Goal: Task Accomplishment & Management: Manage account settings

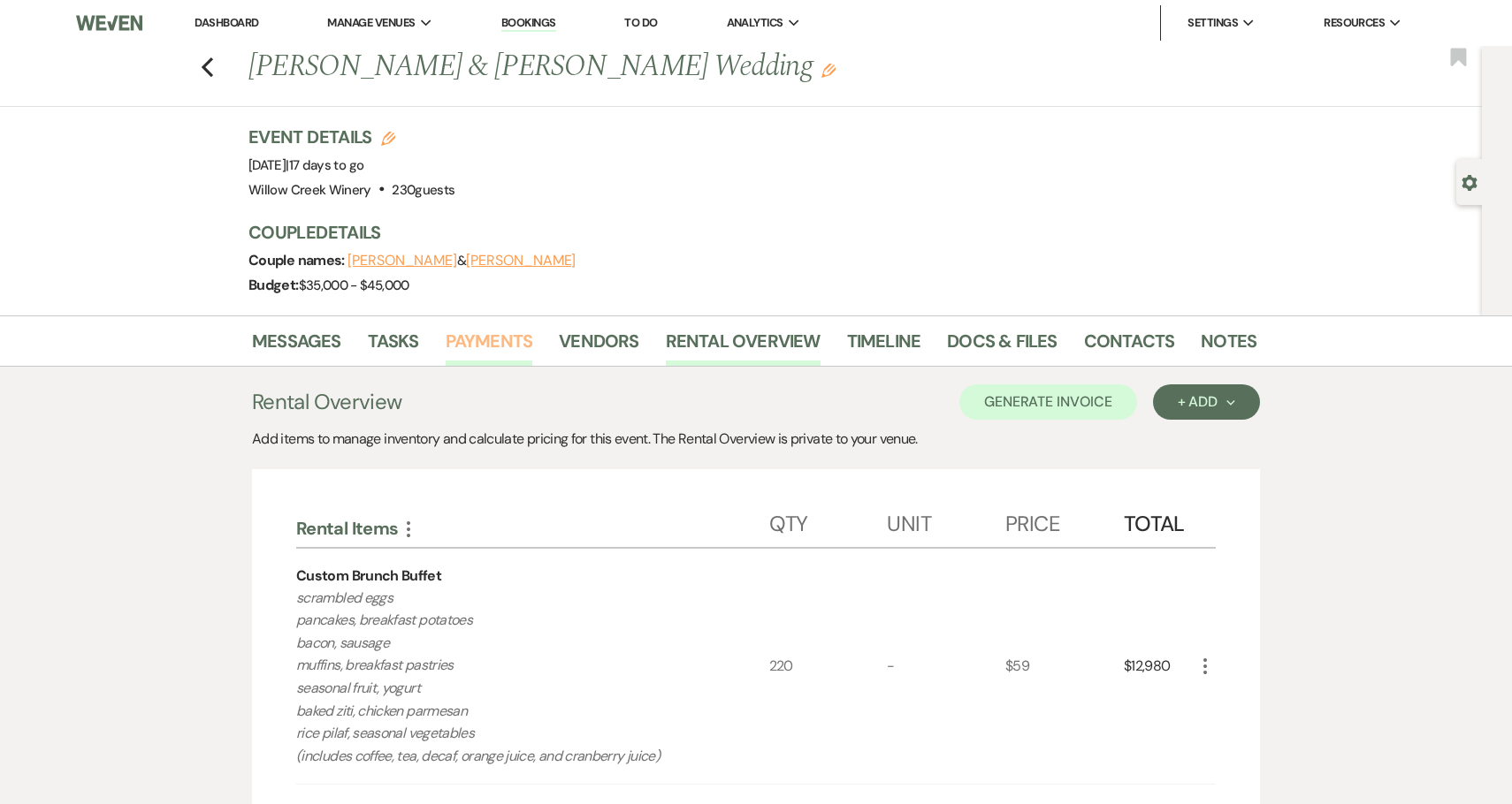
click at [471, 344] on link "Payments" at bounding box center [490, 346] width 88 height 38
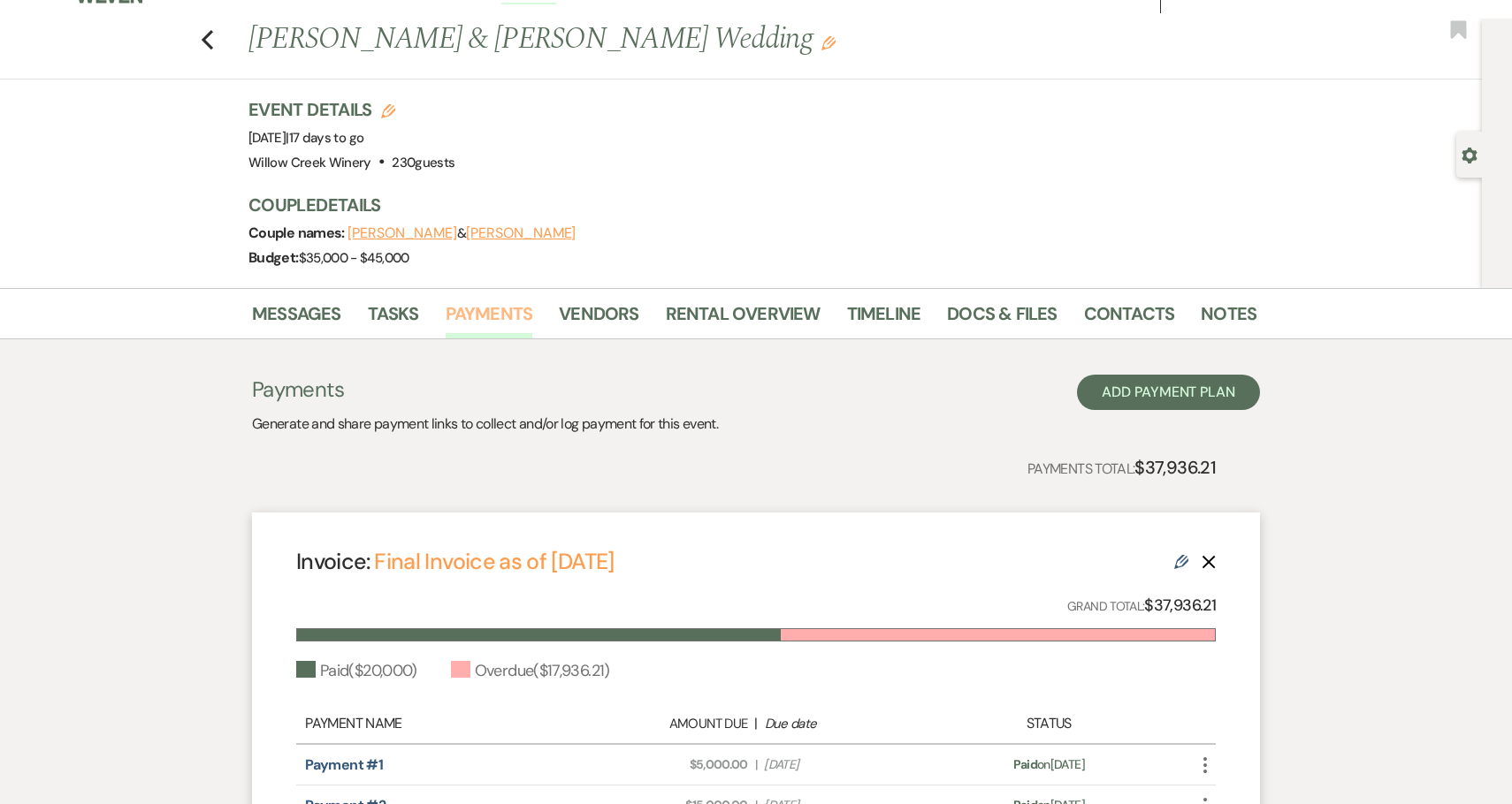
scroll to position [29, 0]
click at [614, 551] on link "Final Invoice as of [DATE]" at bounding box center [493, 561] width 240 height 30
click at [762, 307] on link "Rental Overview" at bounding box center [743, 318] width 155 height 38
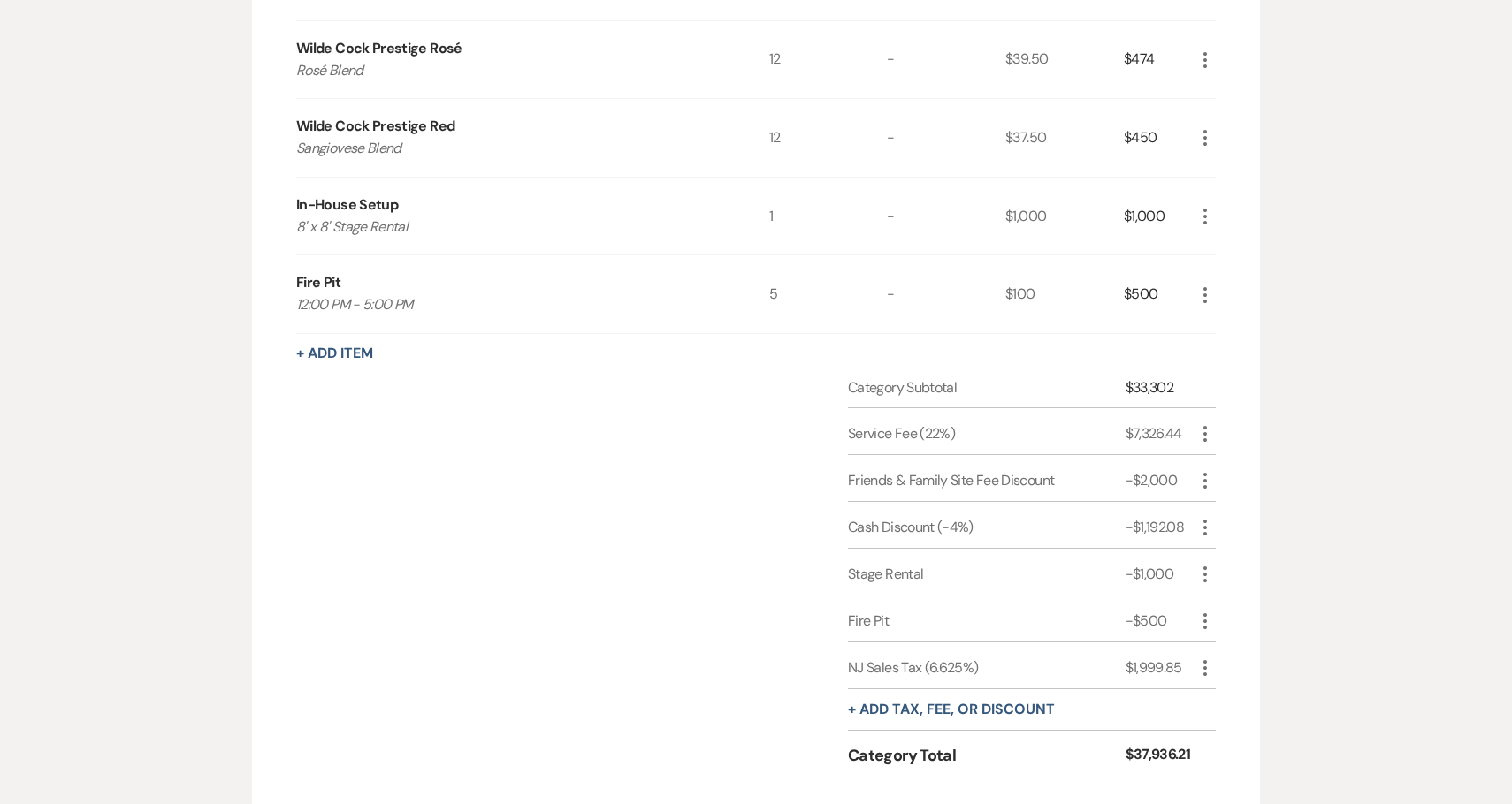
scroll to position [2692, 0]
click at [1200, 528] on icon "More" at bounding box center [1205, 527] width 22 height 22
click at [1232, 556] on button "Pencil Edit" at bounding box center [1240, 561] width 92 height 29
select select "2"
select select "false"
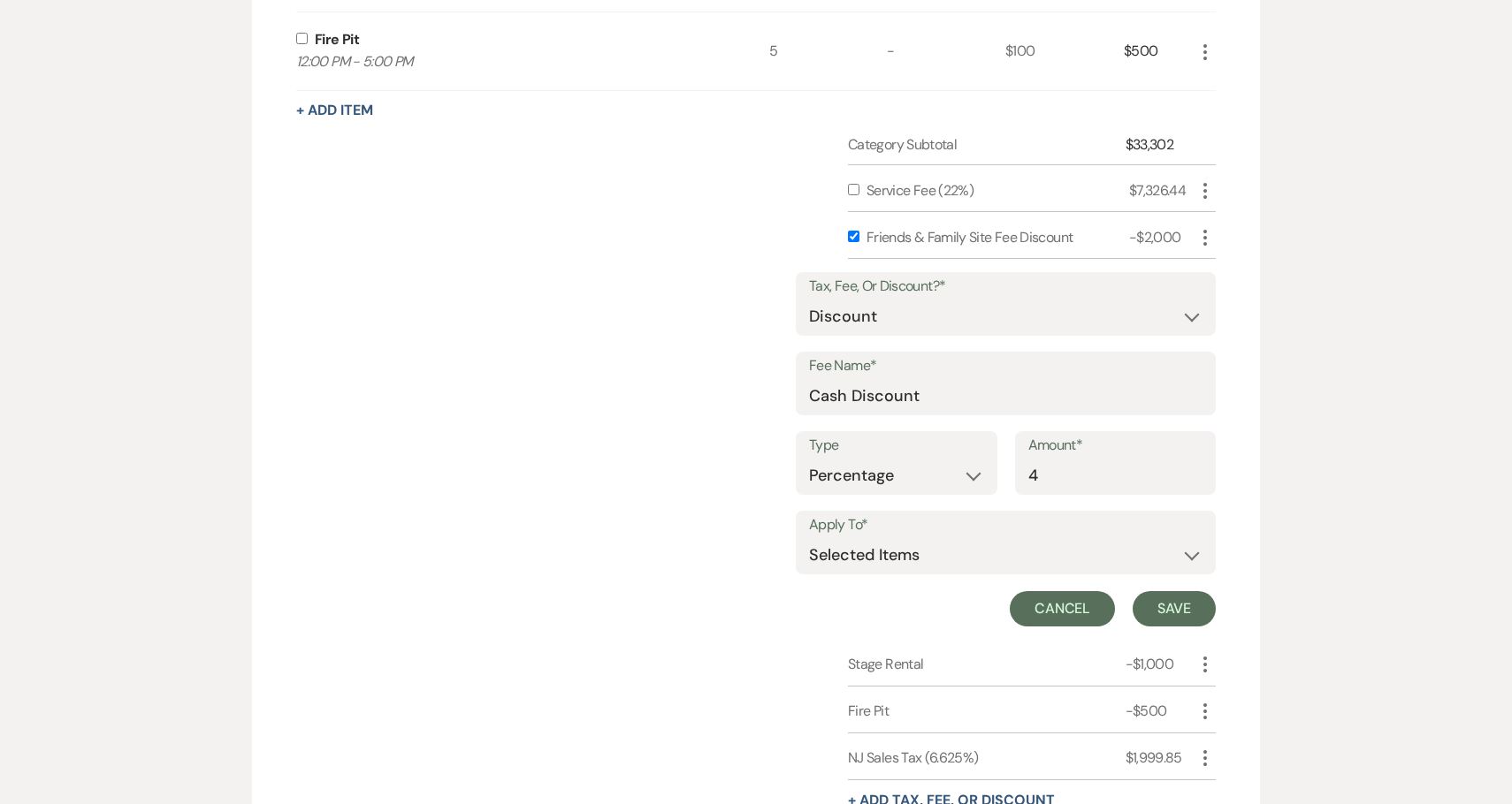
scroll to position [2936, 0]
click at [1074, 611] on button "Cancel" at bounding box center [1063, 608] width 107 height 36
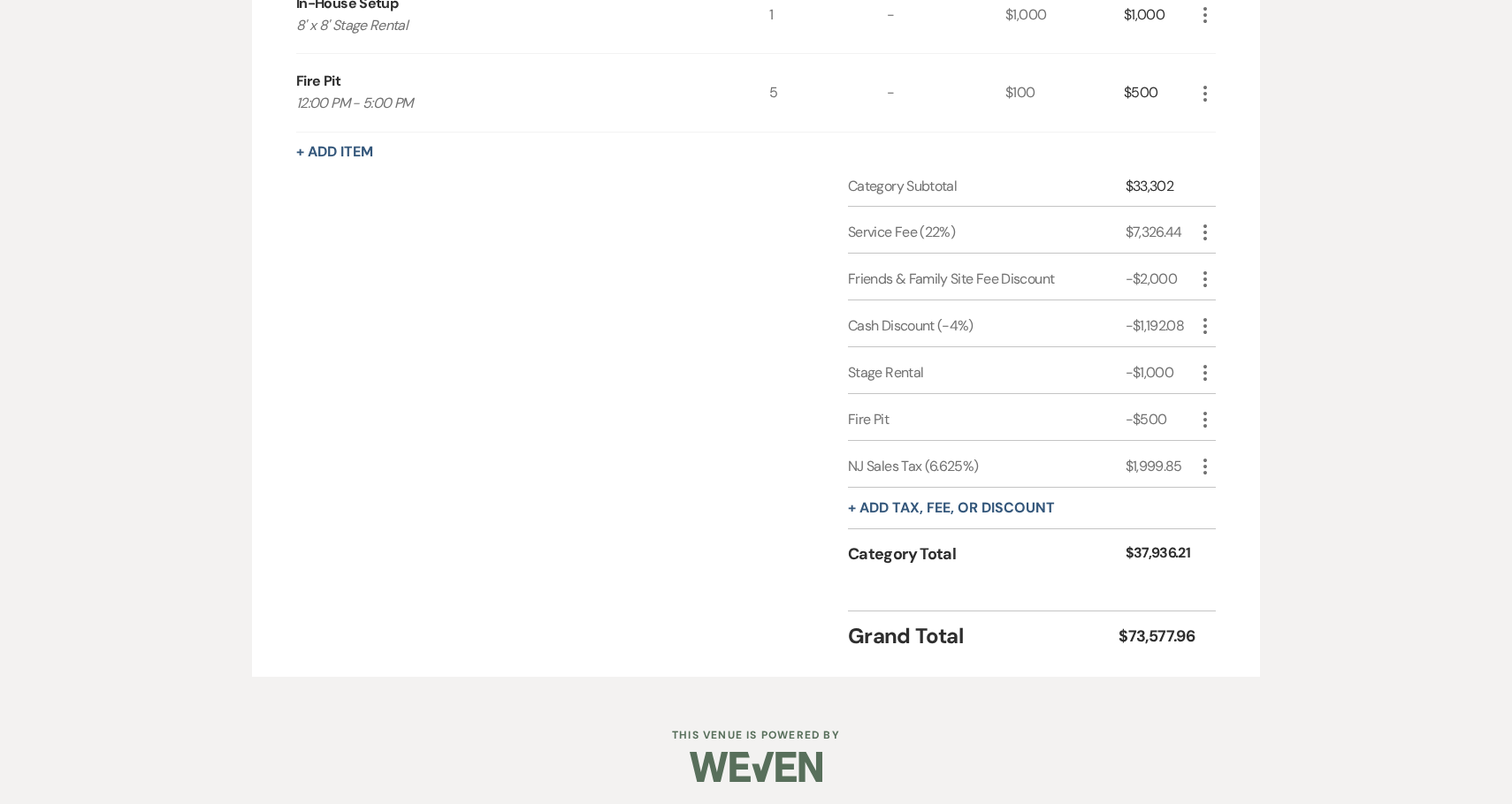
click at [1203, 369] on icon "More" at bounding box center [1205, 373] width 22 height 22
click at [1203, 464] on icon "More" at bounding box center [1205, 467] width 22 height 22
click at [1203, 416] on icon "More" at bounding box center [1205, 420] width 22 height 22
click at [1216, 455] on icon "Pencil" at bounding box center [1219, 454] width 11 height 13
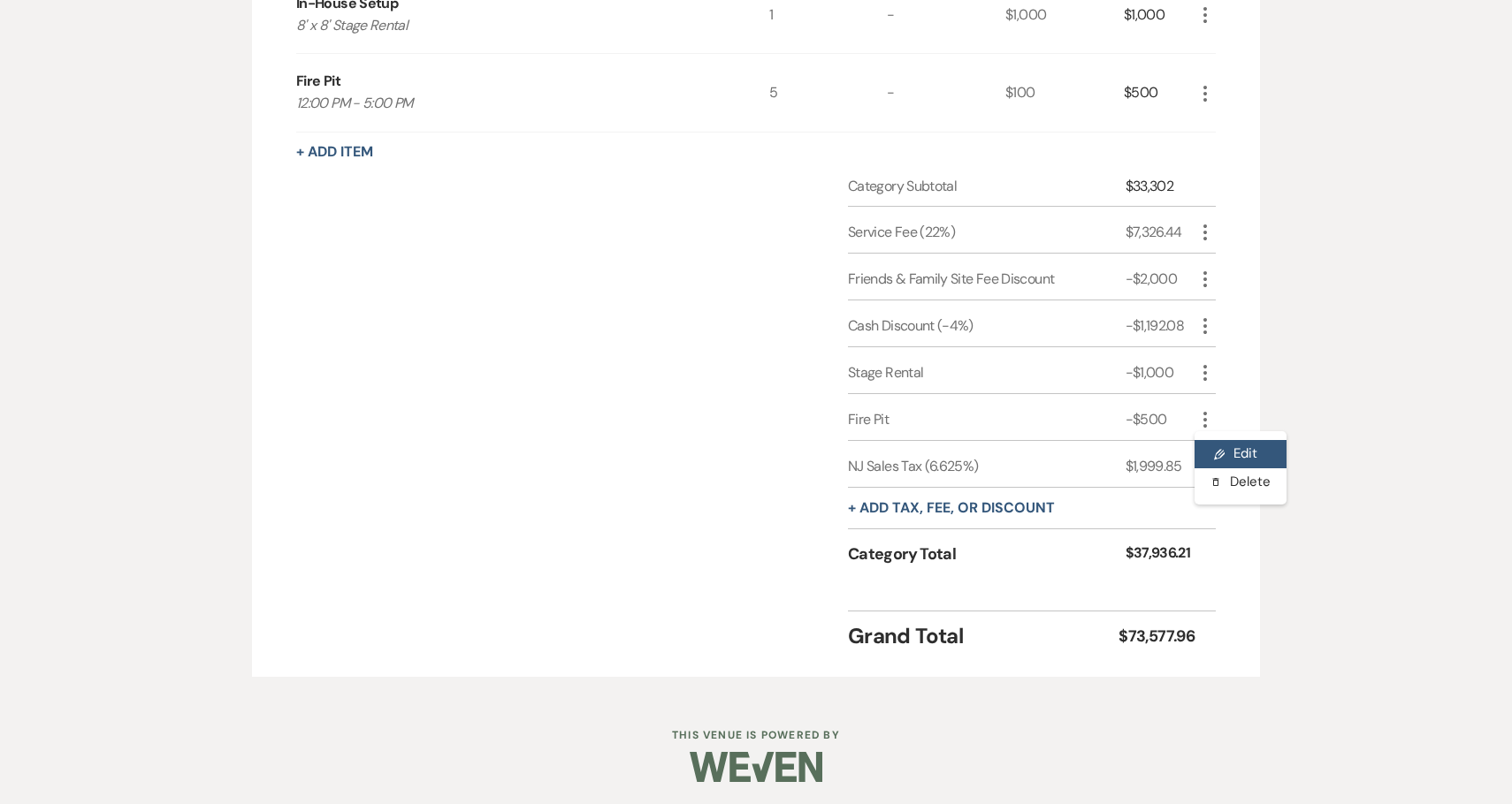
select select "2"
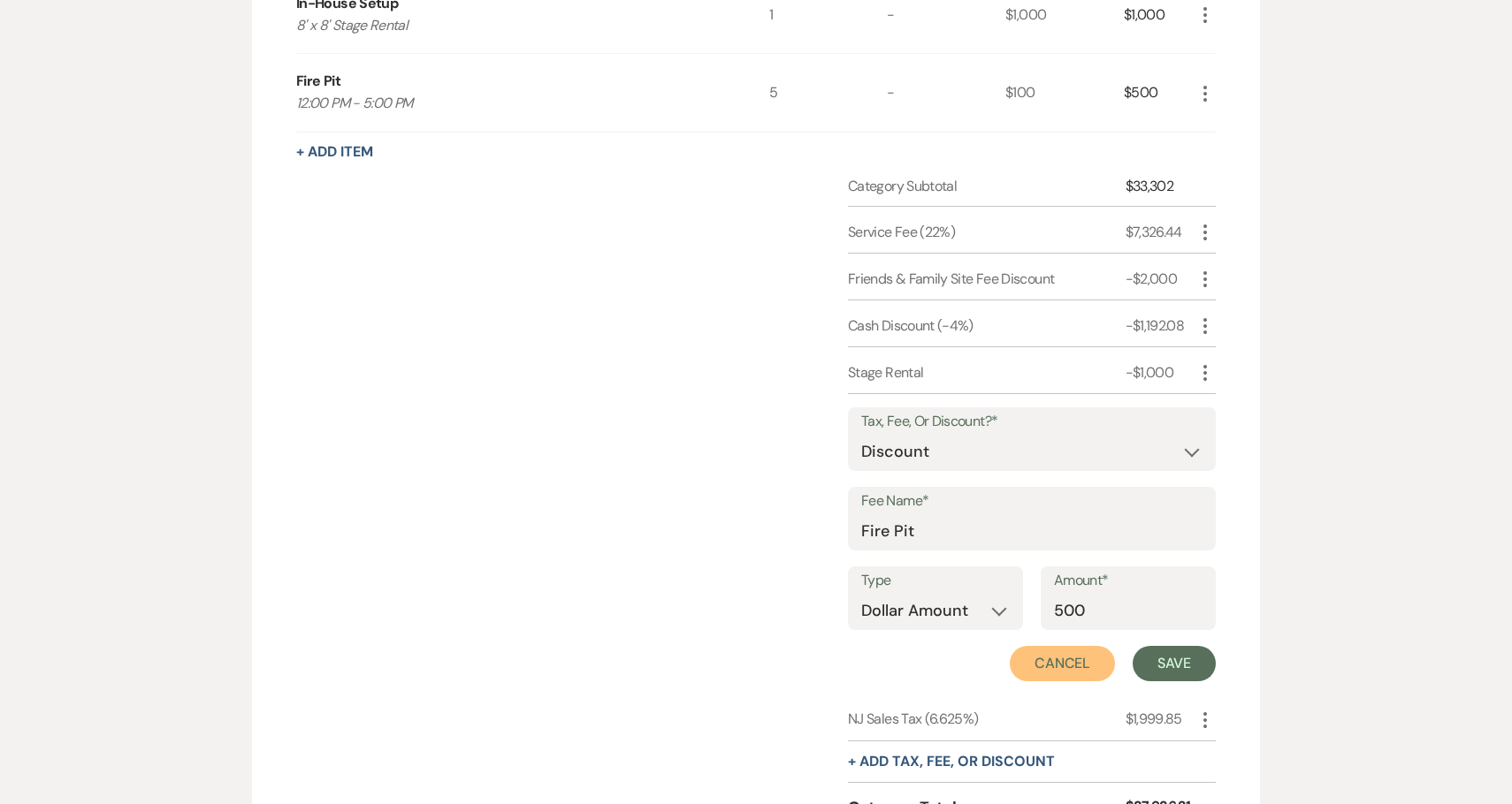
click at [1070, 648] on button "Cancel" at bounding box center [1063, 664] width 107 height 36
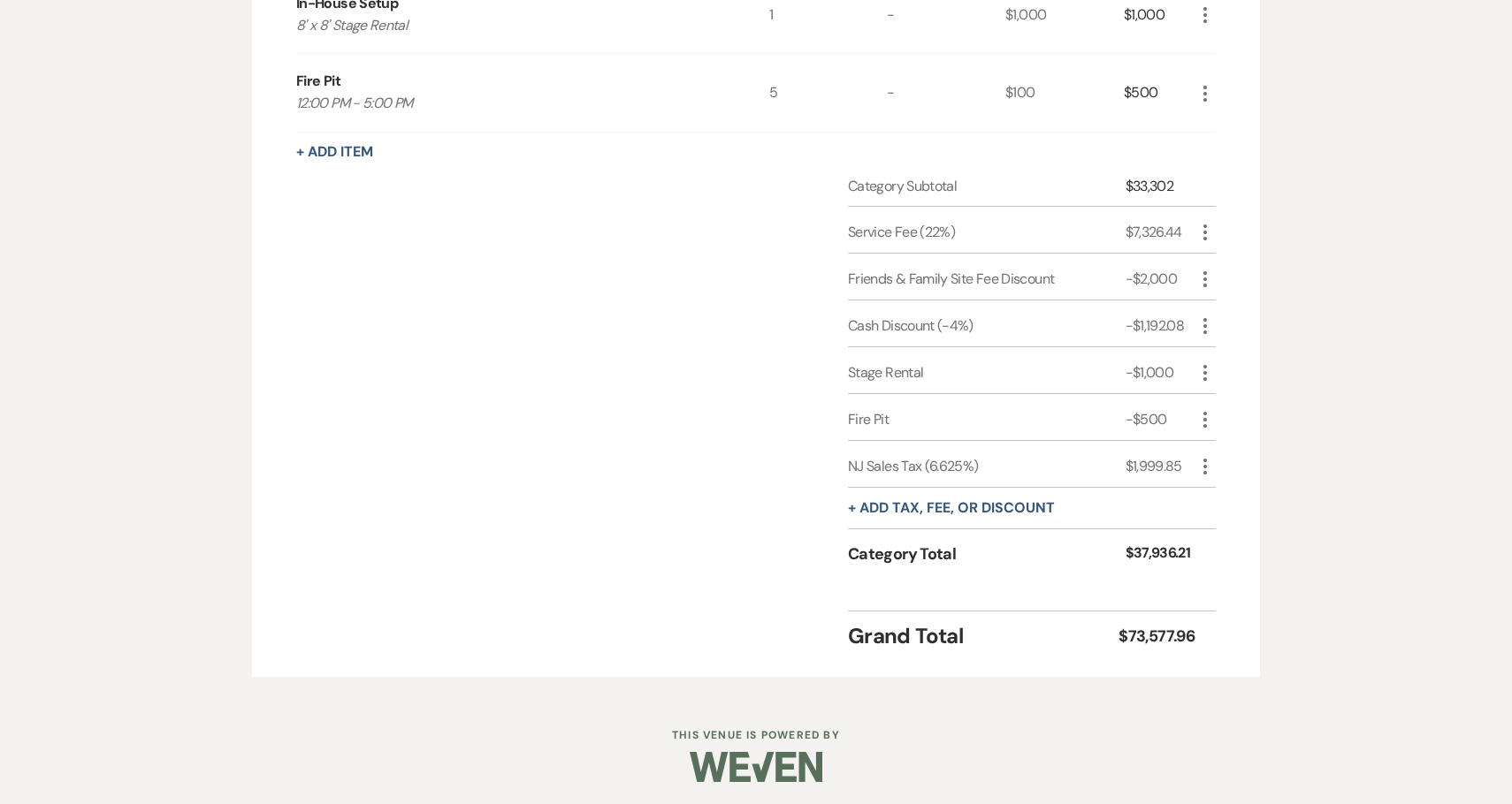
click at [1202, 321] on icon "More" at bounding box center [1205, 327] width 22 height 22
click at [1220, 378] on button "[PERSON_NAME]" at bounding box center [1242, 389] width 96 height 29
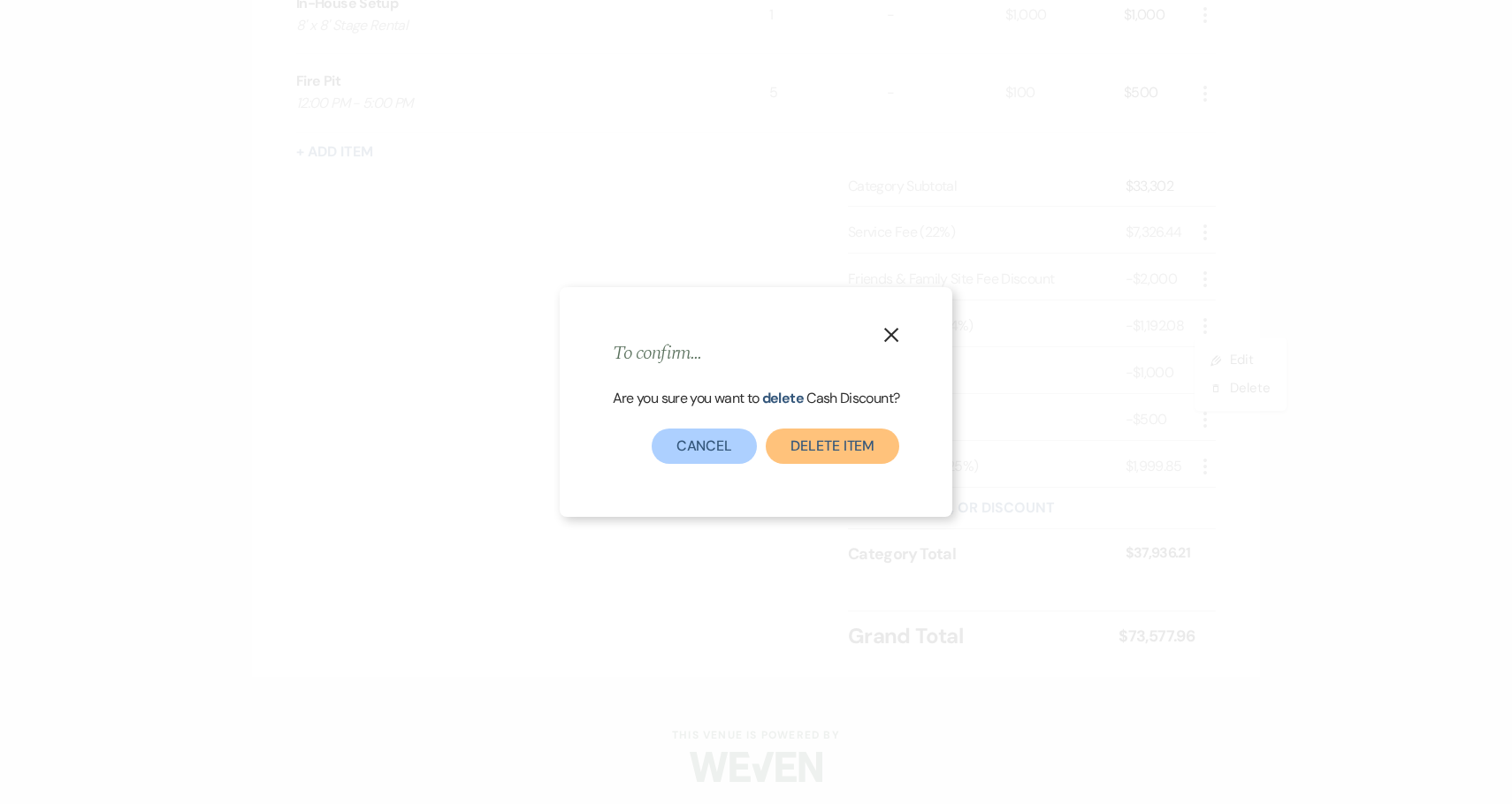
click at [867, 454] on button "Delete item" at bounding box center [832, 447] width 133 height 36
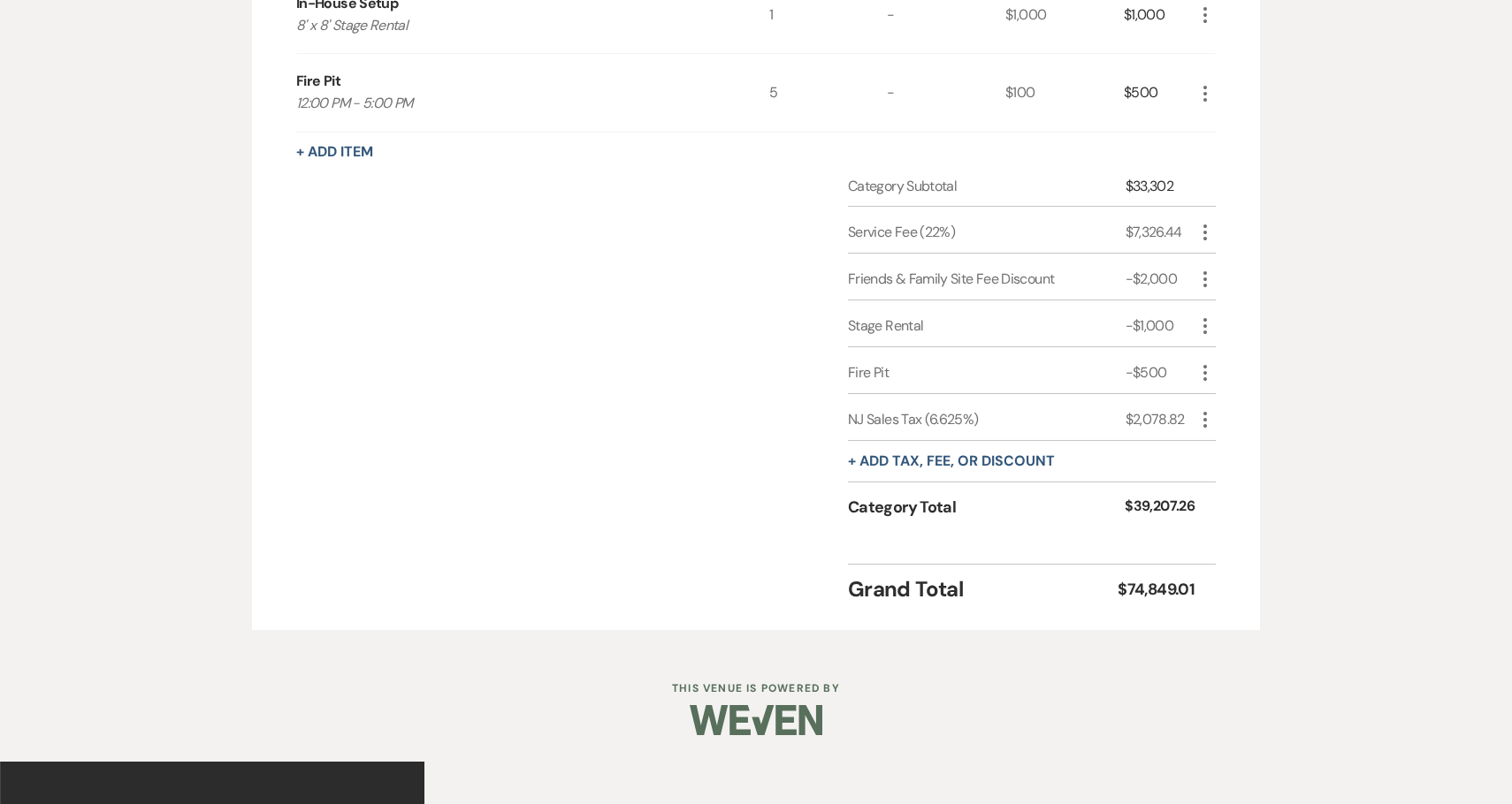
scroll to position [2846, 0]
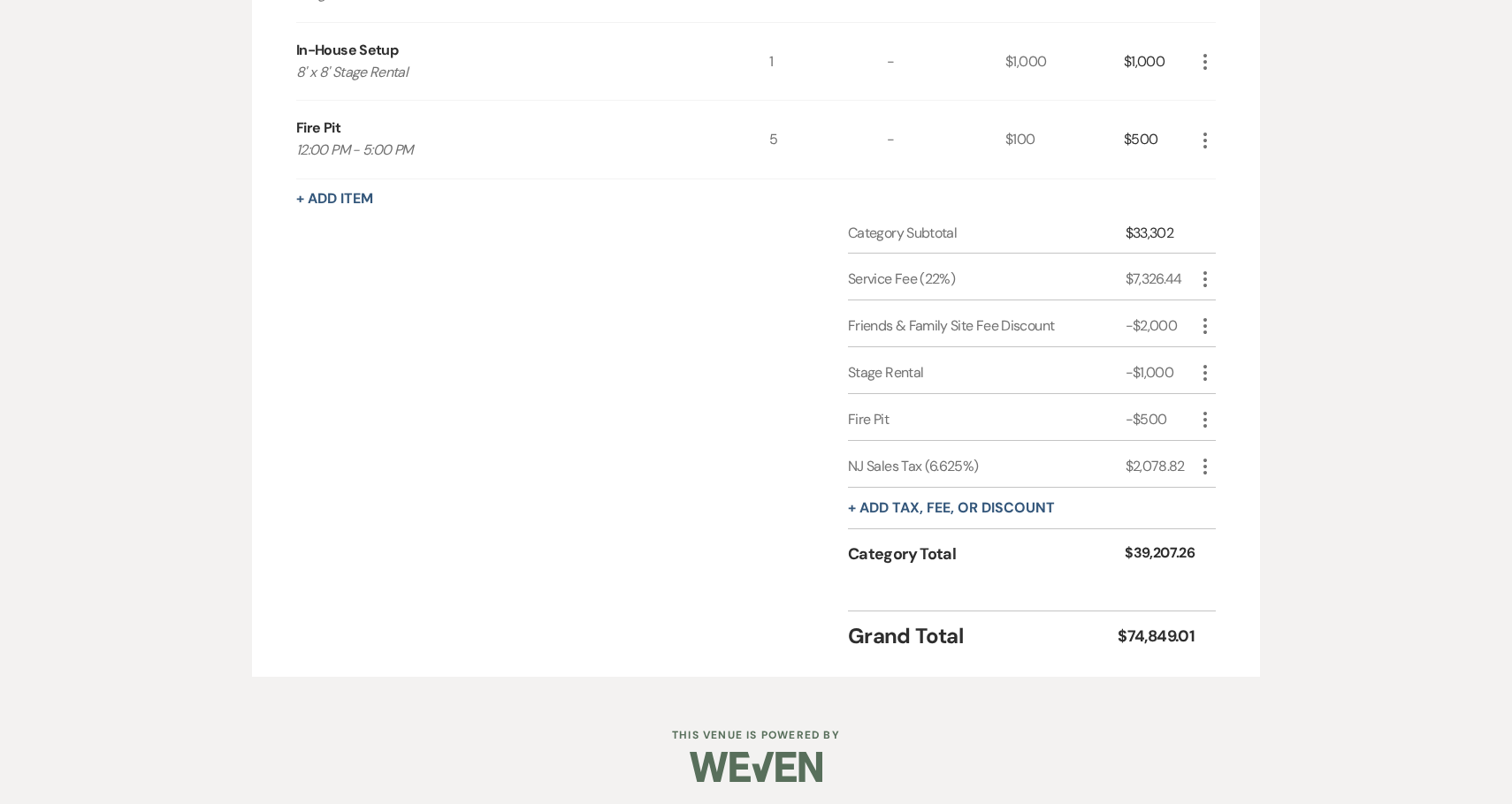
click at [1203, 462] on use "button" at bounding box center [1205, 467] width 4 height 16
click at [1245, 516] on button "[PERSON_NAME]" at bounding box center [1242, 529] width 96 height 29
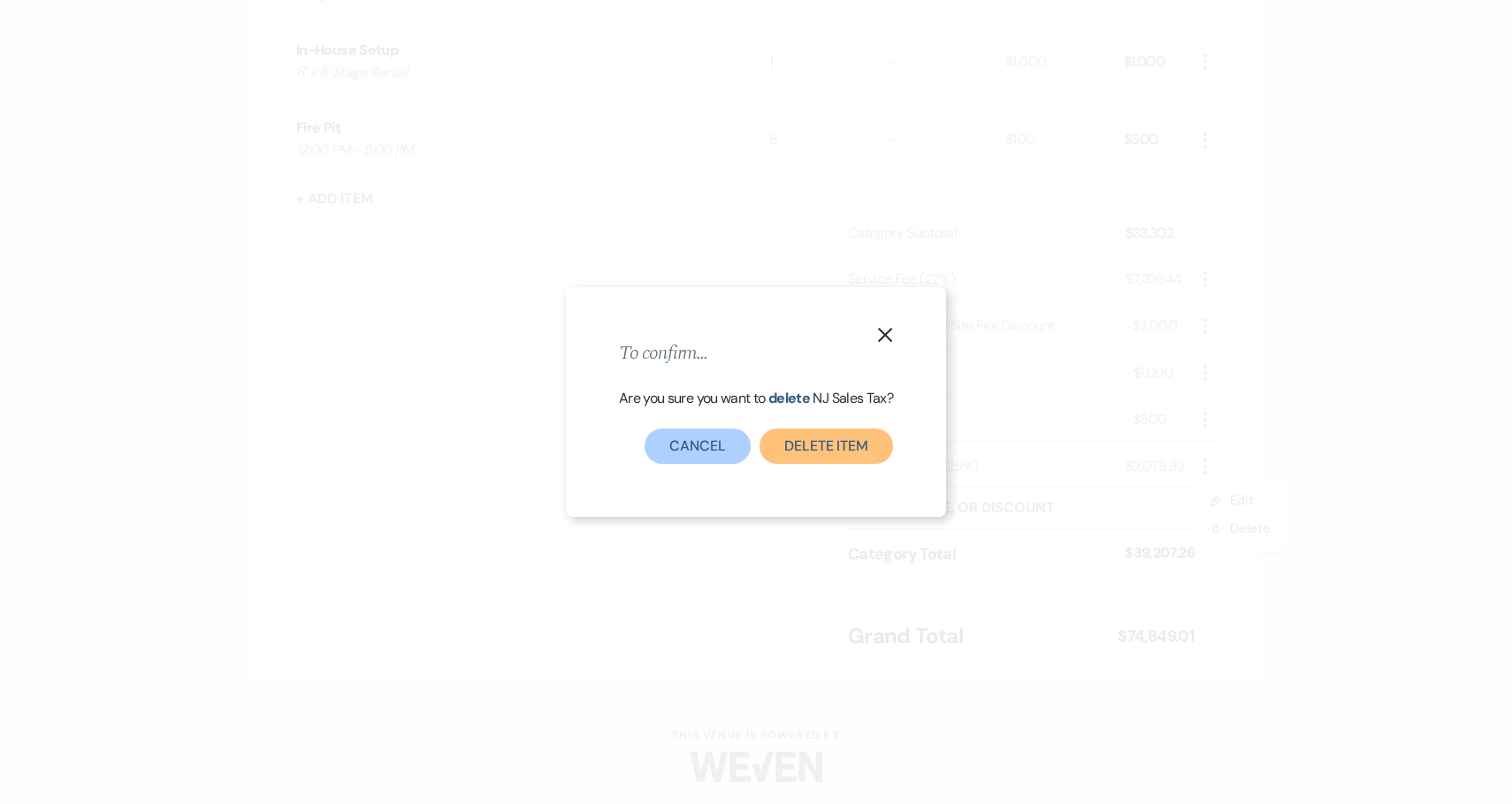
click at [840, 438] on button "Delete item" at bounding box center [826, 447] width 133 height 36
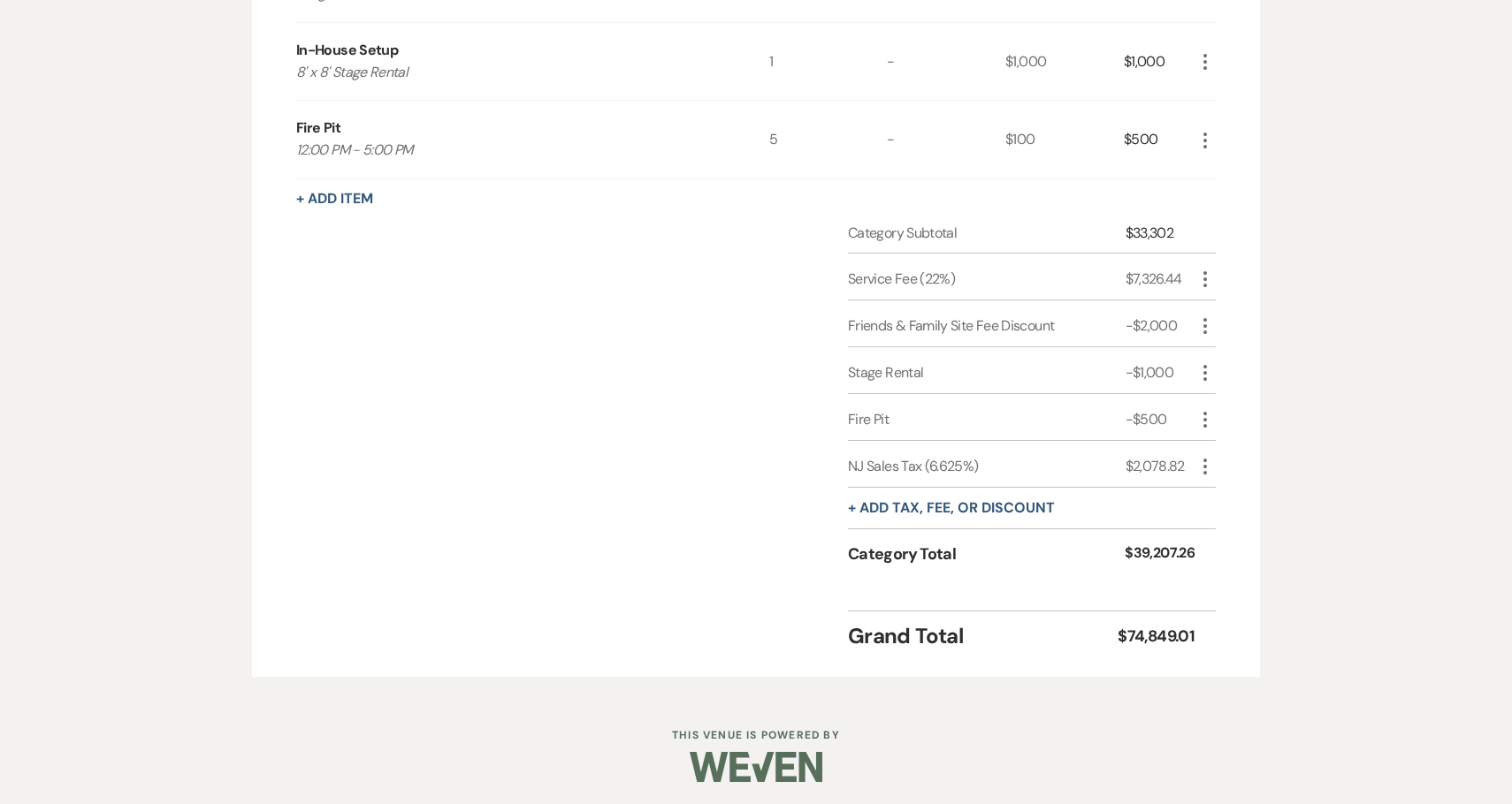
scroll to position [2801, 0]
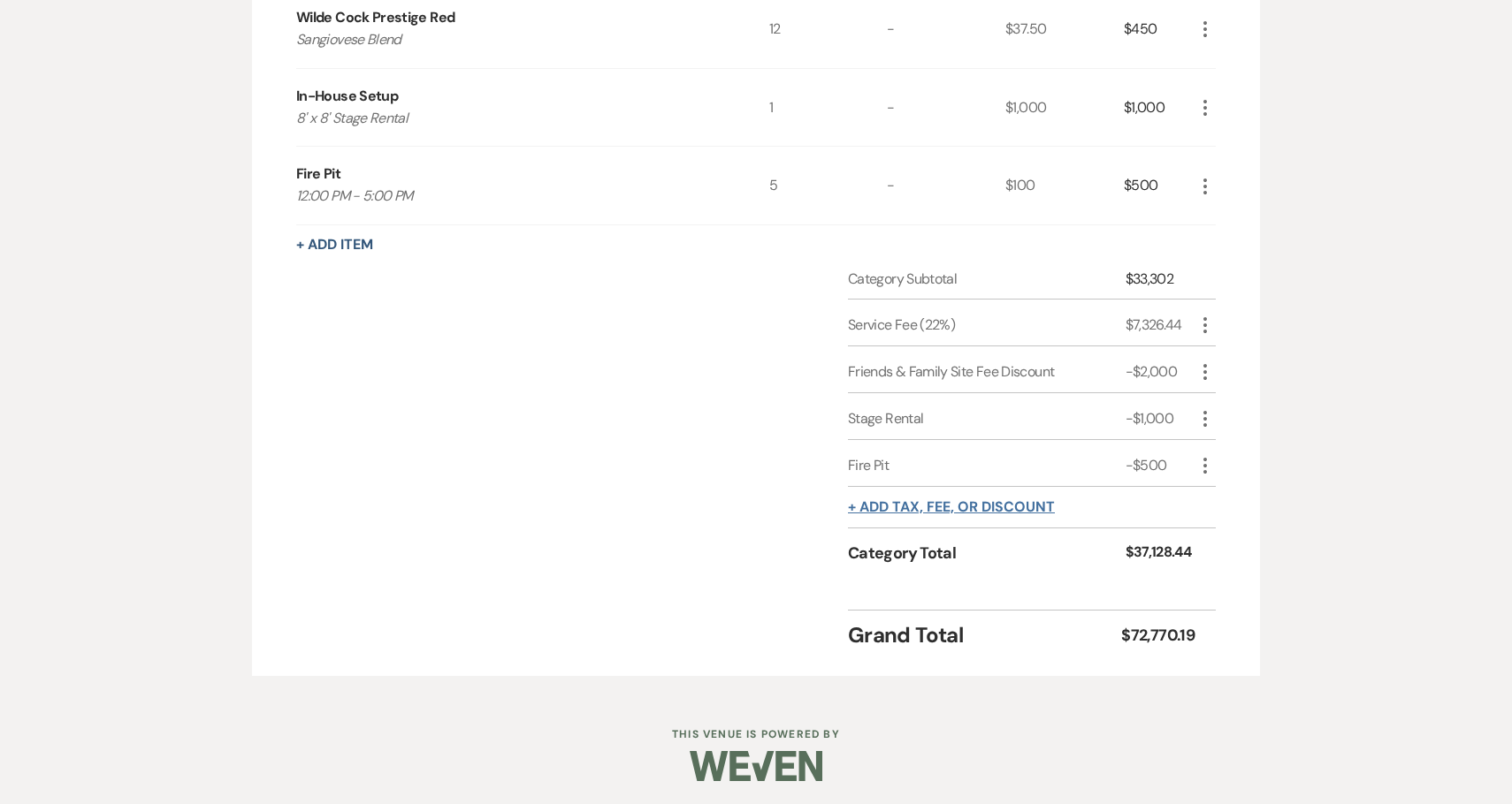
click at [929, 501] on button "+ Add tax, fee, or discount" at bounding box center [951, 507] width 207 height 14
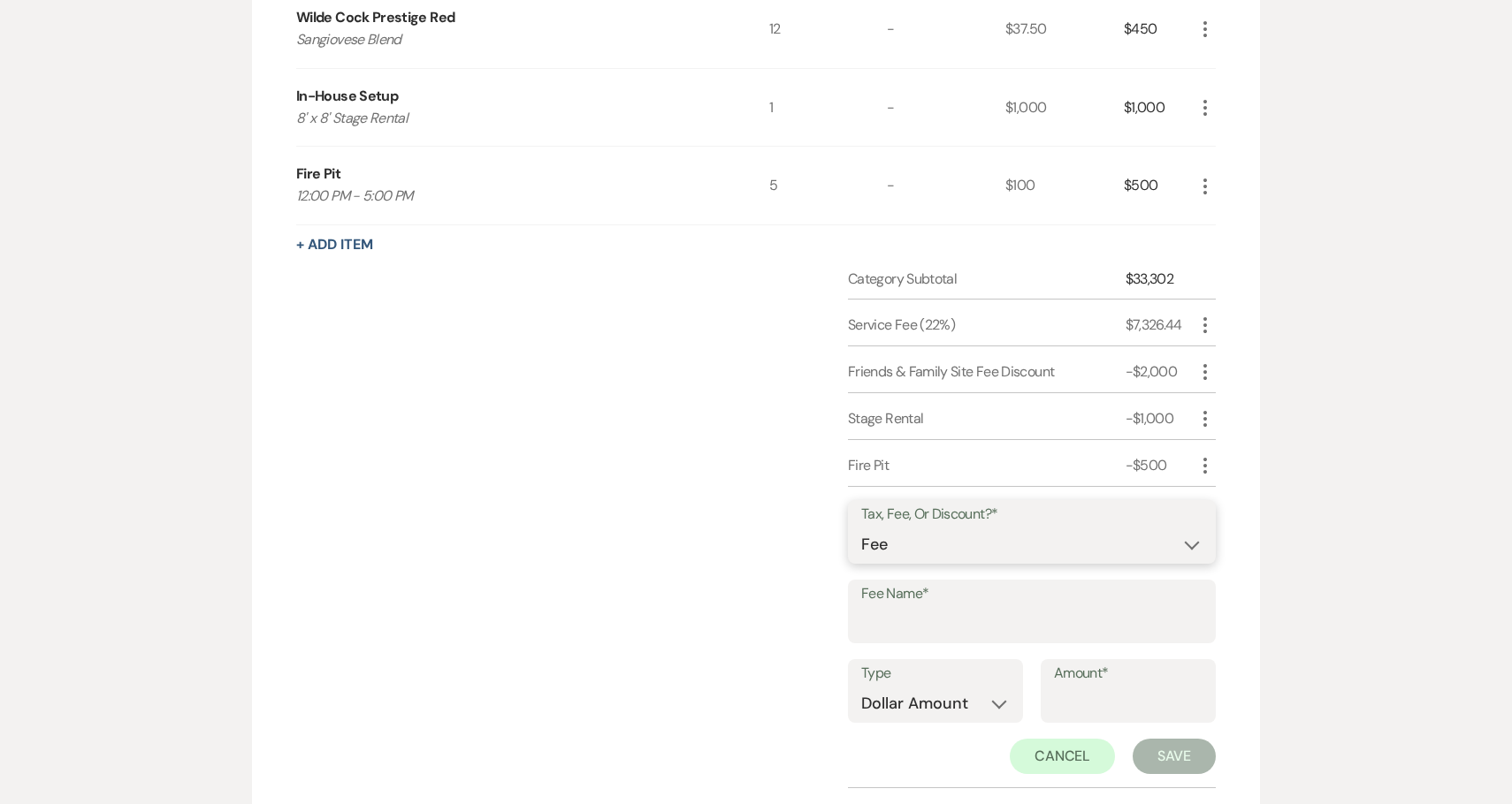
click at [935, 539] on select "Fee Discount Tax" at bounding box center [1032, 545] width 341 height 35
select select "2"
click at [862, 528] on select "Fee Discount Tax" at bounding box center [1032, 545] width 341 height 35
click at [937, 630] on input "Fee Name*" at bounding box center [1032, 624] width 341 height 35
type input "Cash Discount"
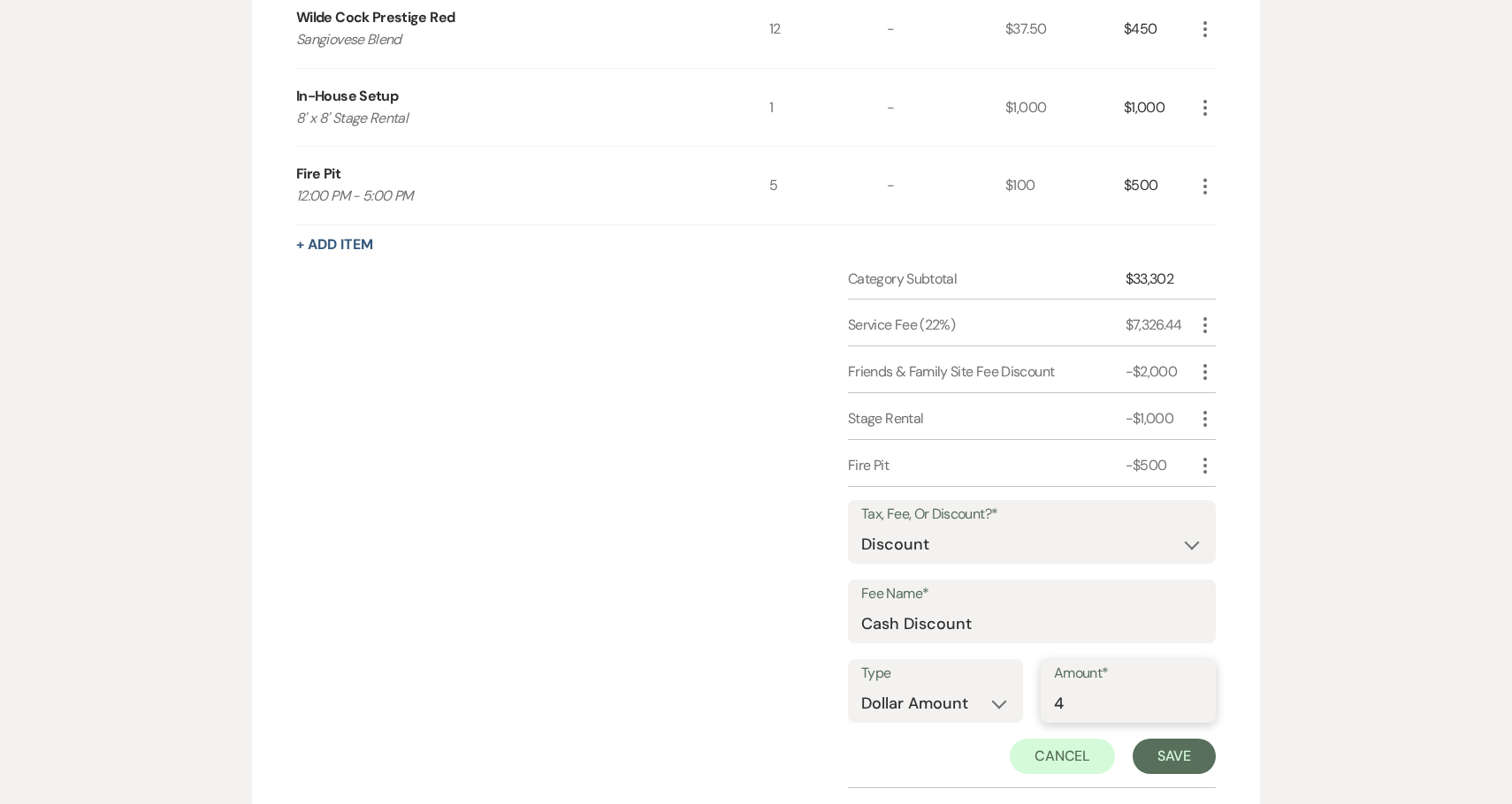
type input "4"
click at [940, 692] on select "Dollar Amount Percentage" at bounding box center [936, 703] width 149 height 35
select select "false"
click at [862, 687] on select "Dollar Amount Percentage" at bounding box center [936, 703] width 149 height 35
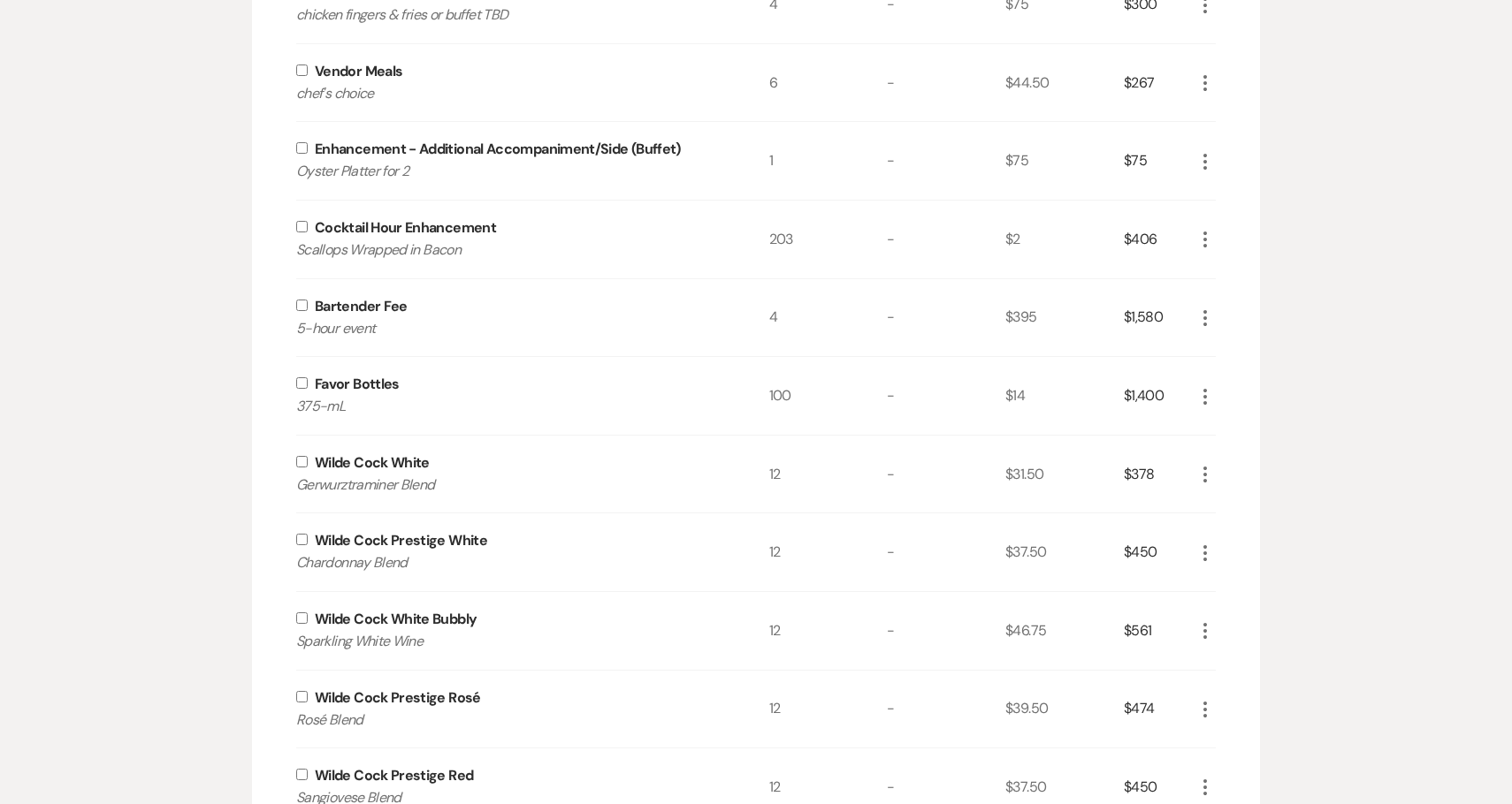
scroll to position [1599, 0]
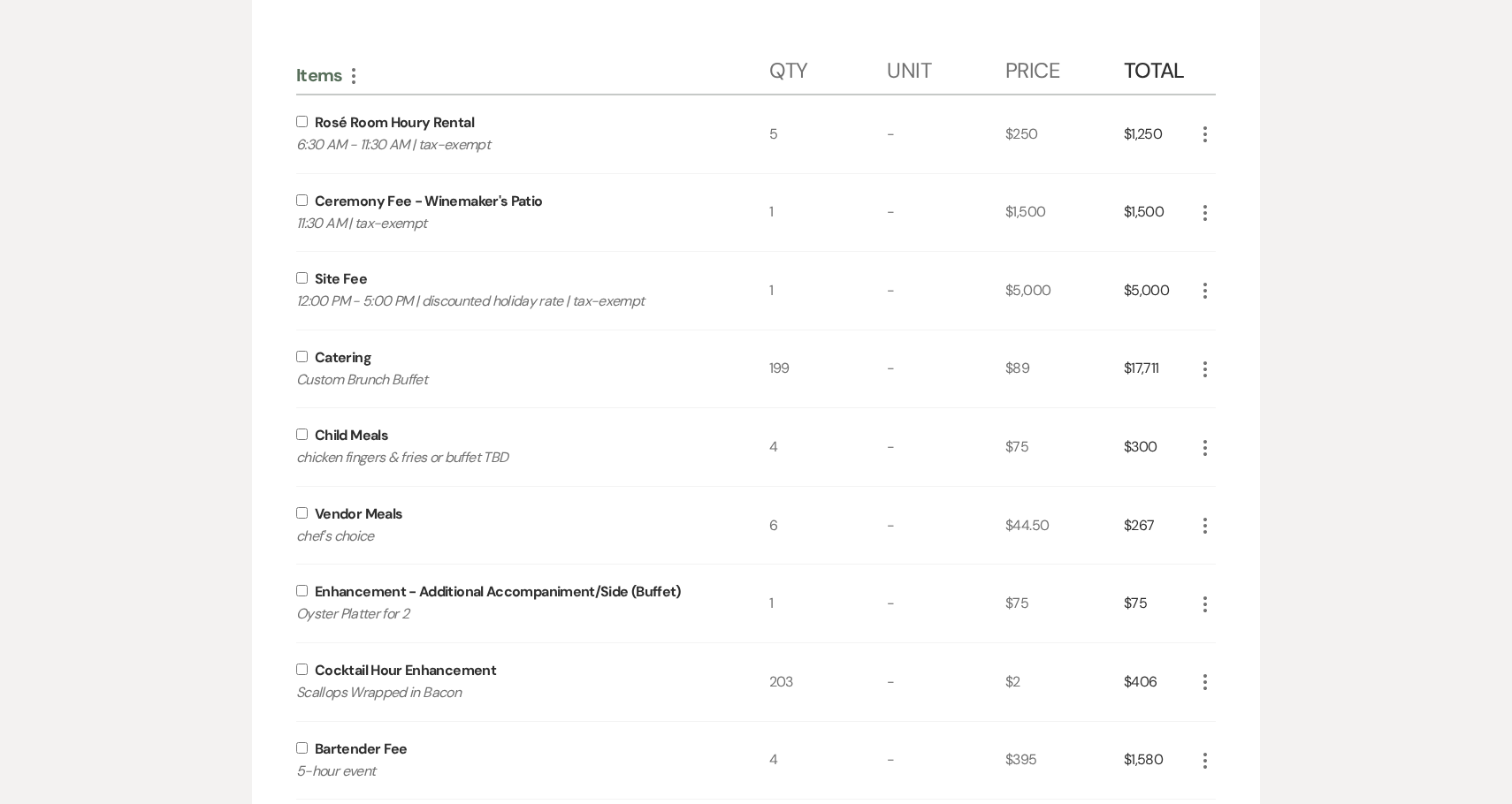
click at [303, 118] on input "checkbox" at bounding box center [302, 121] width 12 height 12
checkbox input "true"
click at [302, 201] on input "checkbox" at bounding box center [302, 200] width 12 height 12
checkbox input "true"
click at [302, 276] on input "checkbox" at bounding box center [302, 278] width 12 height 12
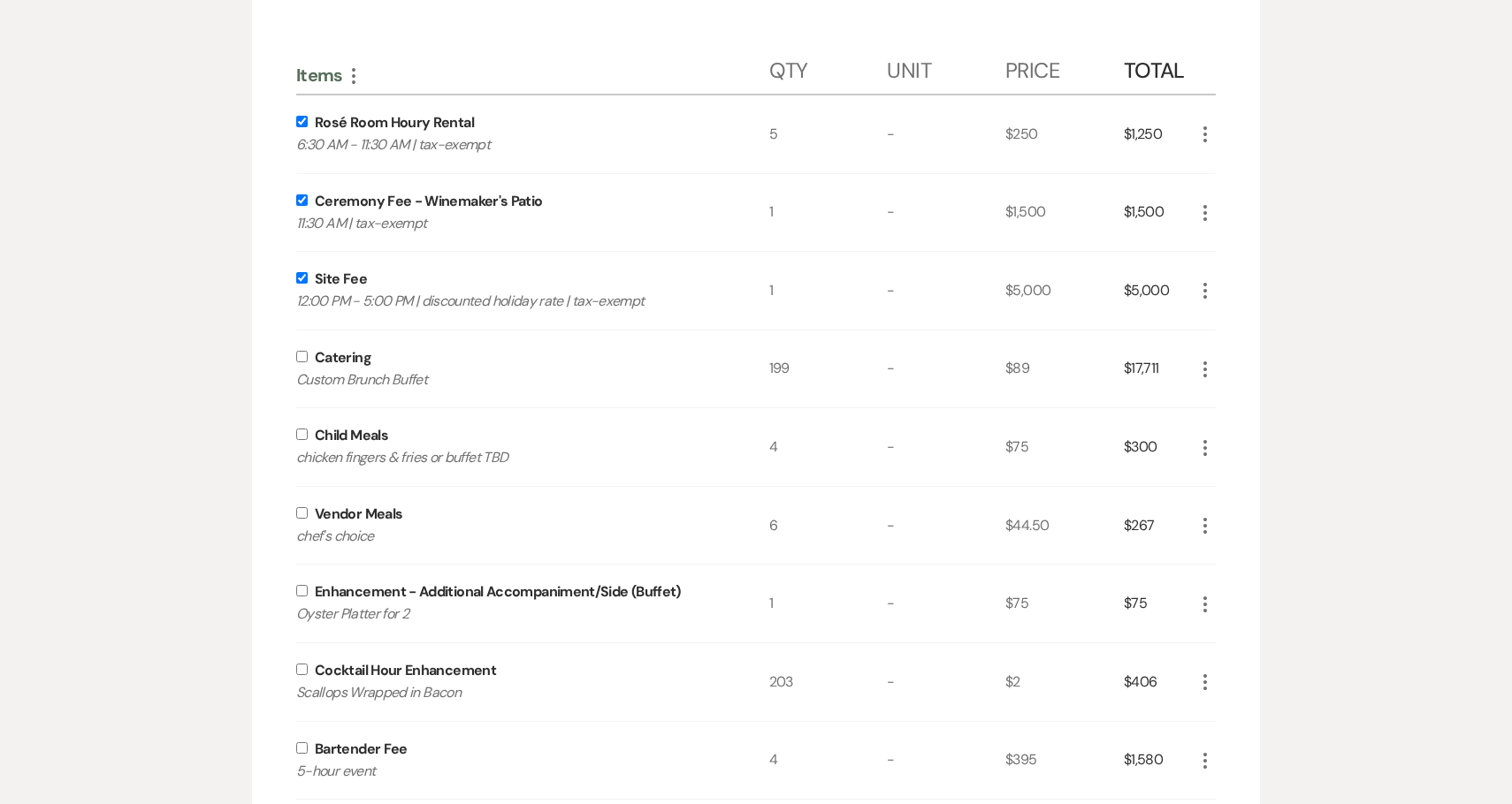
checkbox input "true"
click at [302, 355] on input "checkbox" at bounding box center [302, 357] width 12 height 12
checkbox input "true"
click at [303, 433] on input "checkbox" at bounding box center [302, 435] width 12 height 12
checkbox input "true"
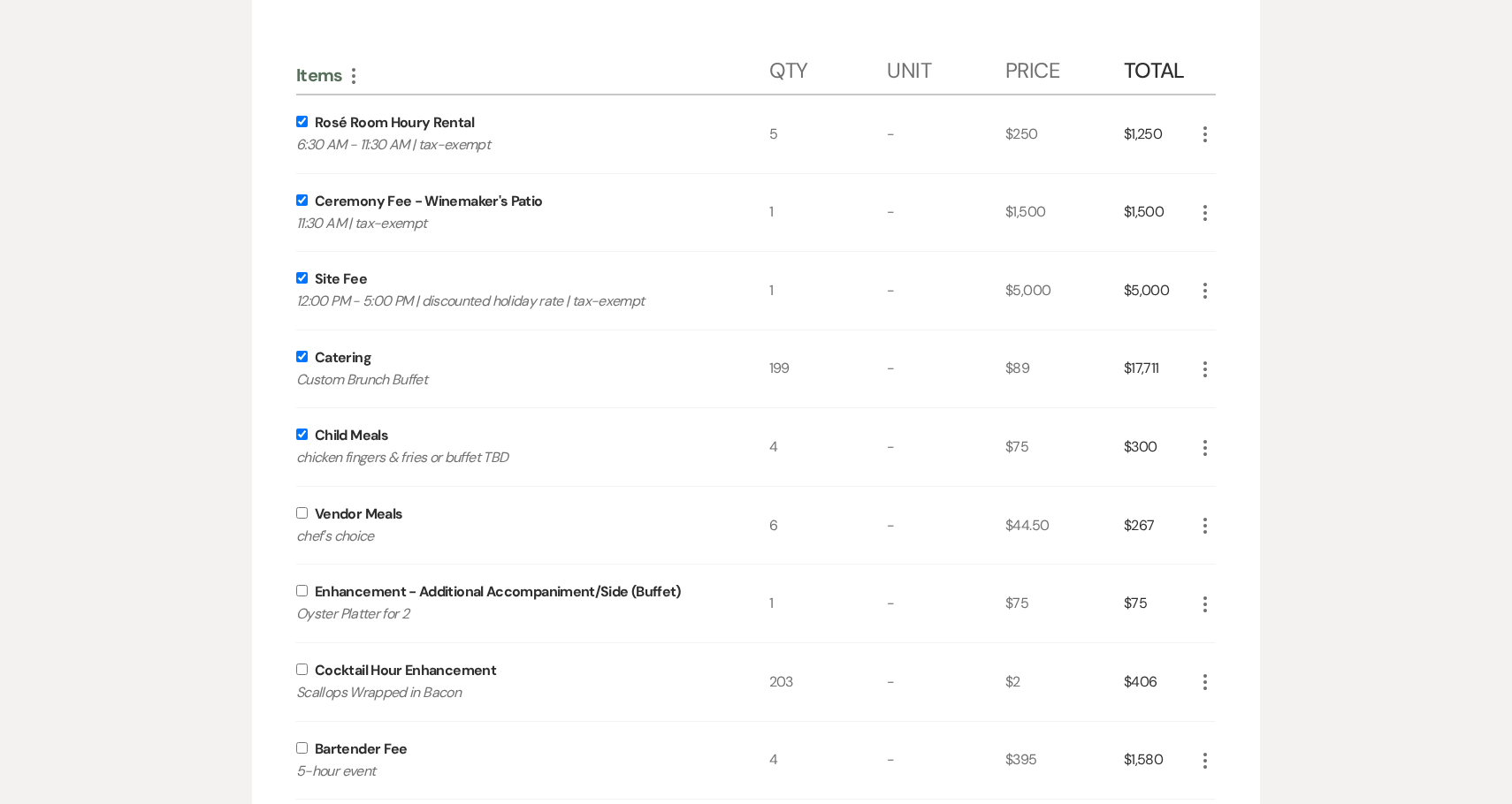
click at [302, 516] on input "checkbox" at bounding box center [302, 513] width 12 height 12
checkbox input "true"
click at [302, 583] on div "Enhancement - Additional Accompaniment/Side (Buffet) Oyster Platter for 2" at bounding box center [532, 604] width 473 height 78
click at [298, 591] on input "checkbox" at bounding box center [302, 591] width 12 height 12
checkbox input "true"
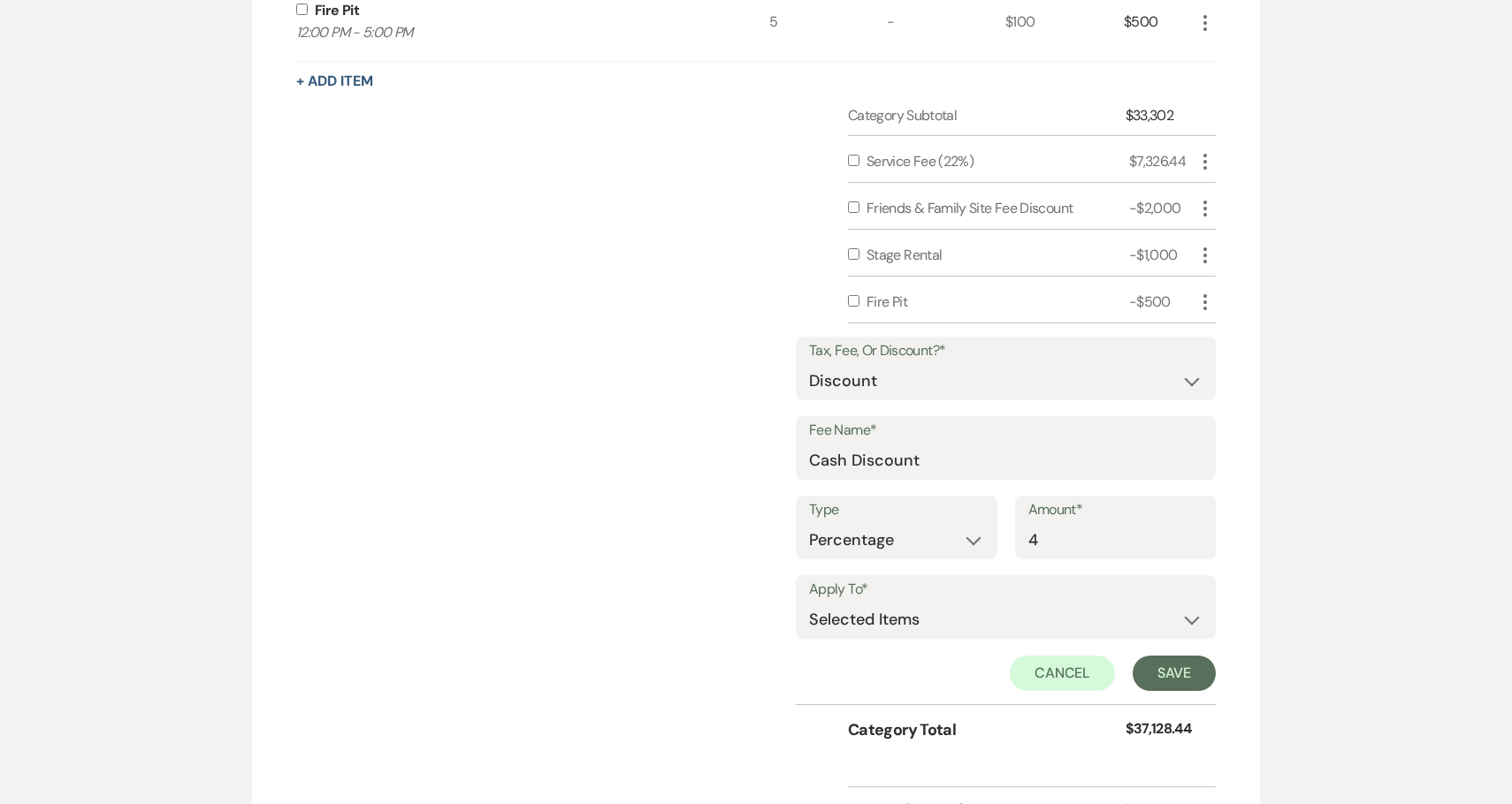
scroll to position [2120, 0]
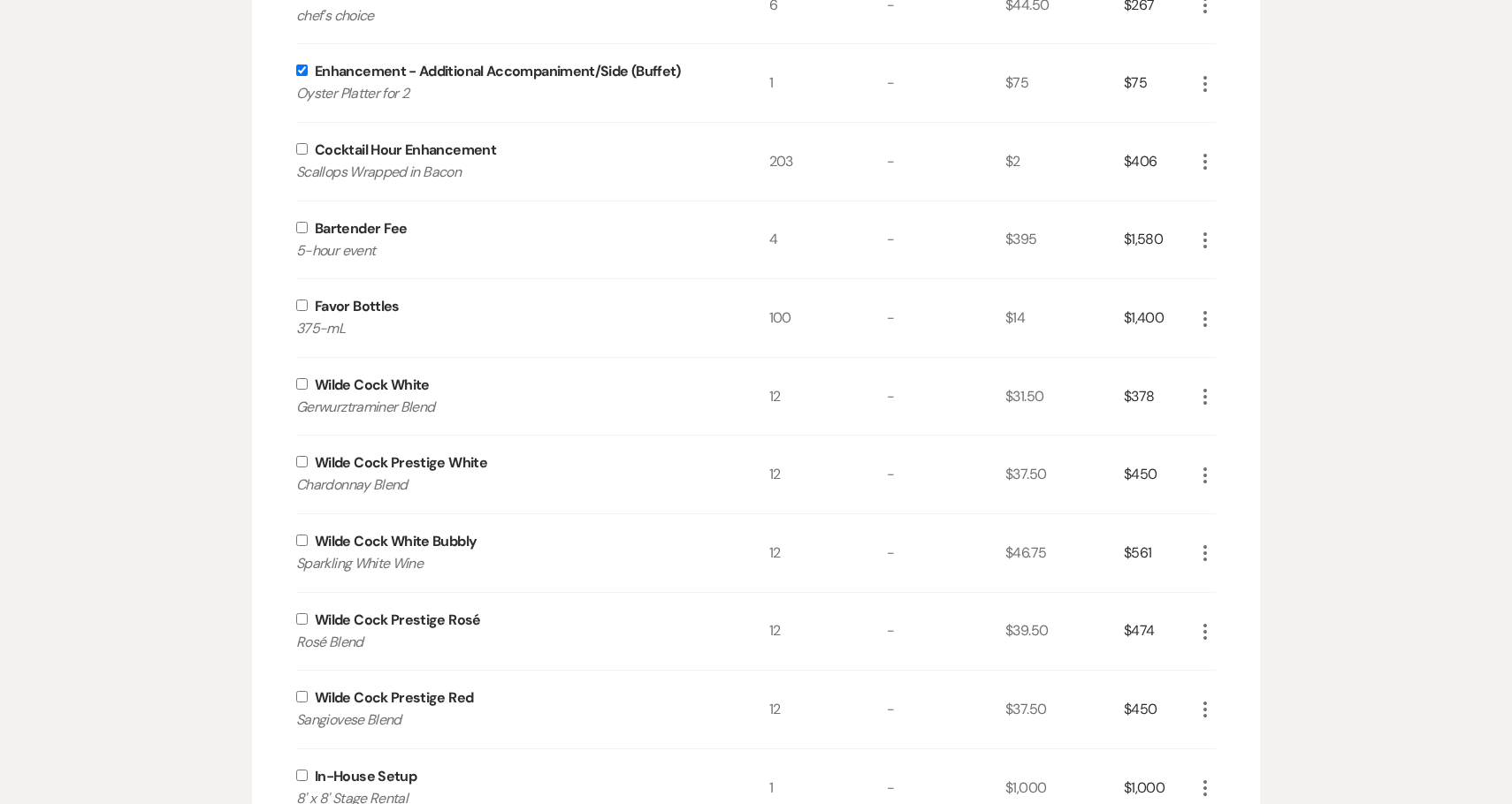
click at [299, 149] on input "checkbox" at bounding box center [302, 149] width 12 height 12
checkbox input "true"
click at [304, 229] on input "checkbox" at bounding box center [302, 228] width 12 height 12
checkbox input "true"
click at [303, 304] on input "checkbox" at bounding box center [302, 306] width 12 height 12
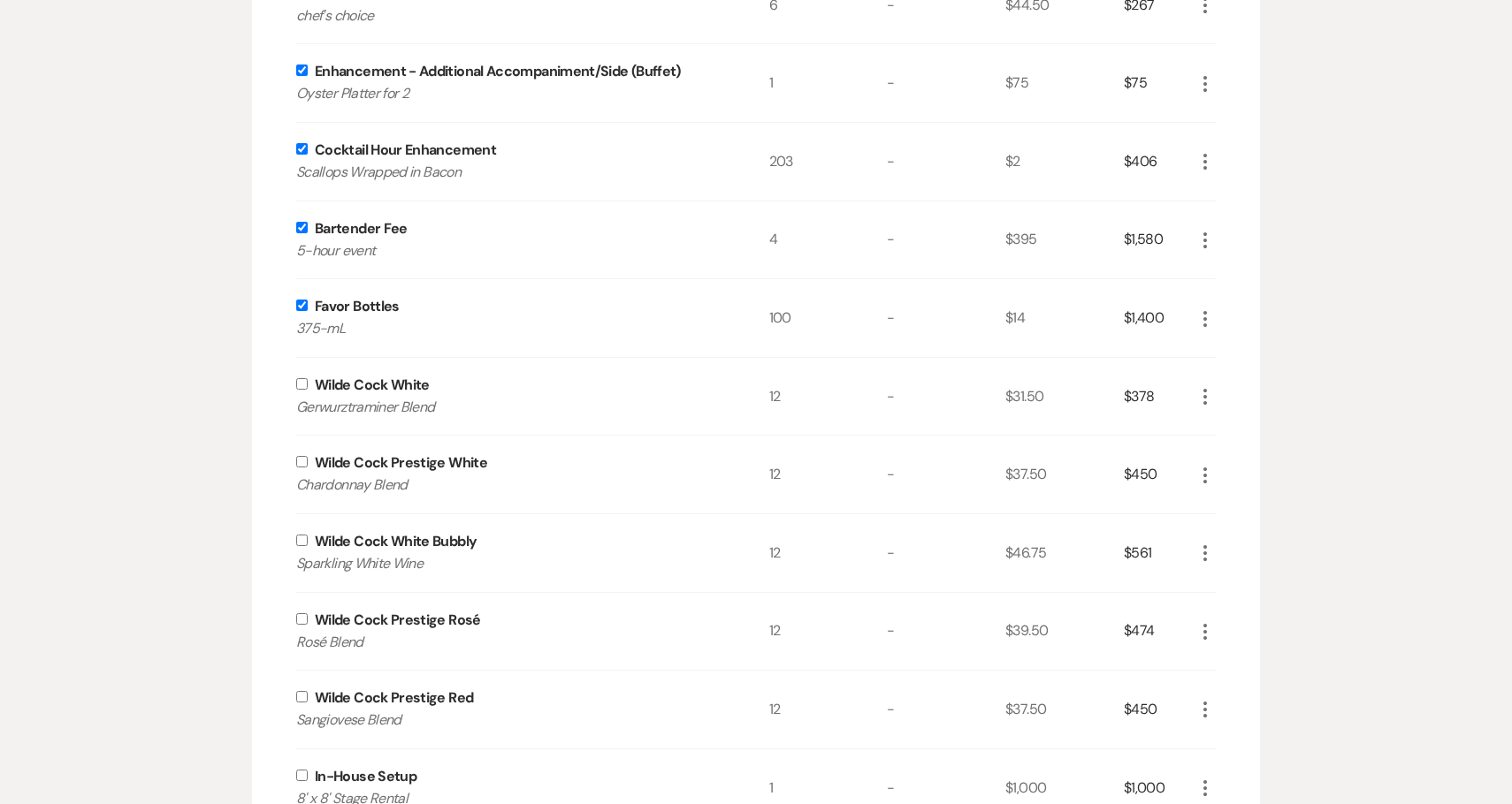
checkbox input "true"
click at [302, 384] on input "checkbox" at bounding box center [302, 384] width 12 height 12
checkbox input "true"
click at [304, 460] on input "checkbox" at bounding box center [302, 462] width 12 height 12
checkbox input "true"
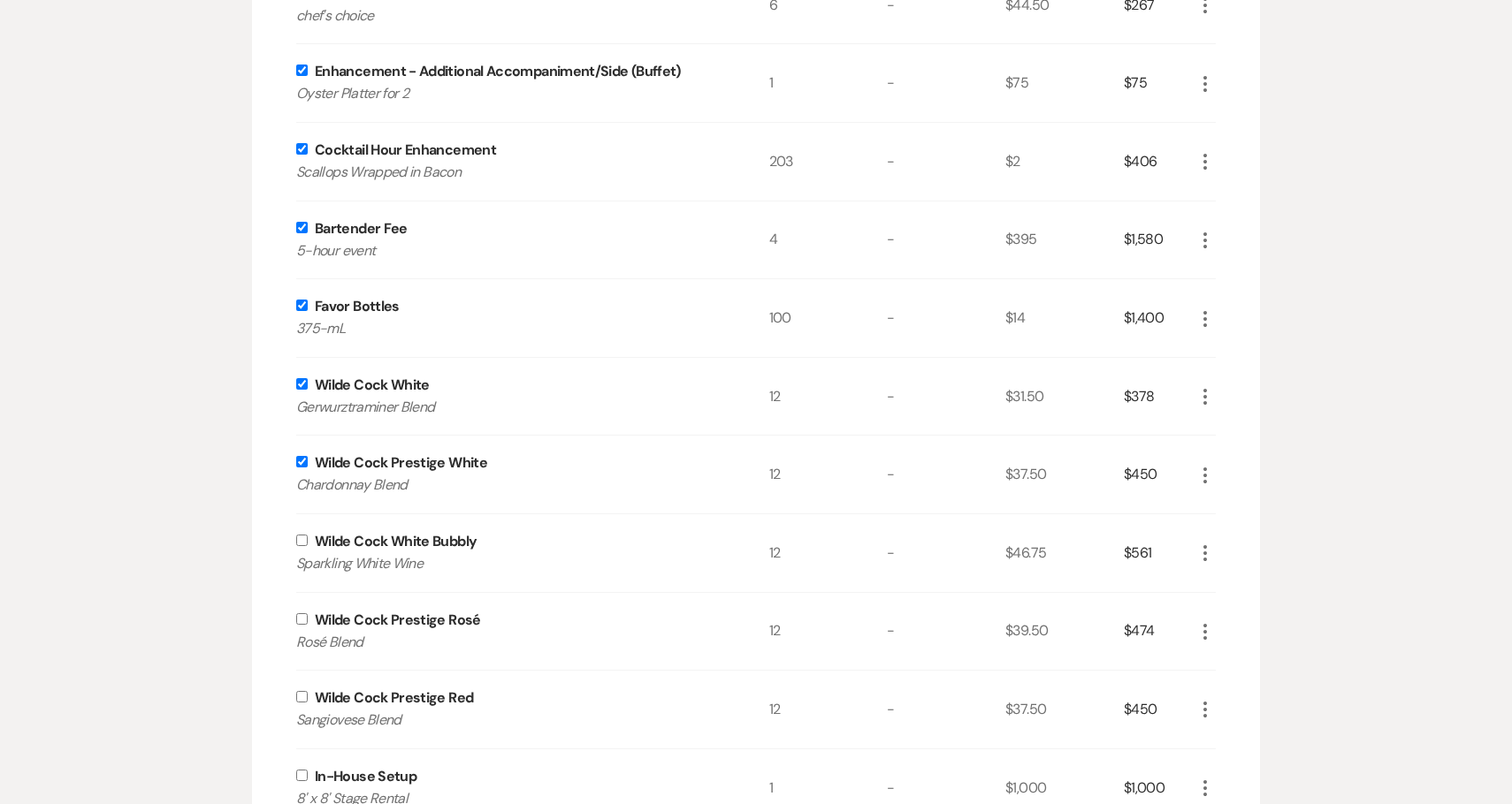
click at [304, 540] on input "checkbox" at bounding box center [302, 541] width 12 height 12
checkbox input "true"
click at [308, 619] on label at bounding box center [305, 620] width 19 height 12
click at [308, 619] on input "checkbox" at bounding box center [302, 620] width 12 height 12
checkbox input "true"
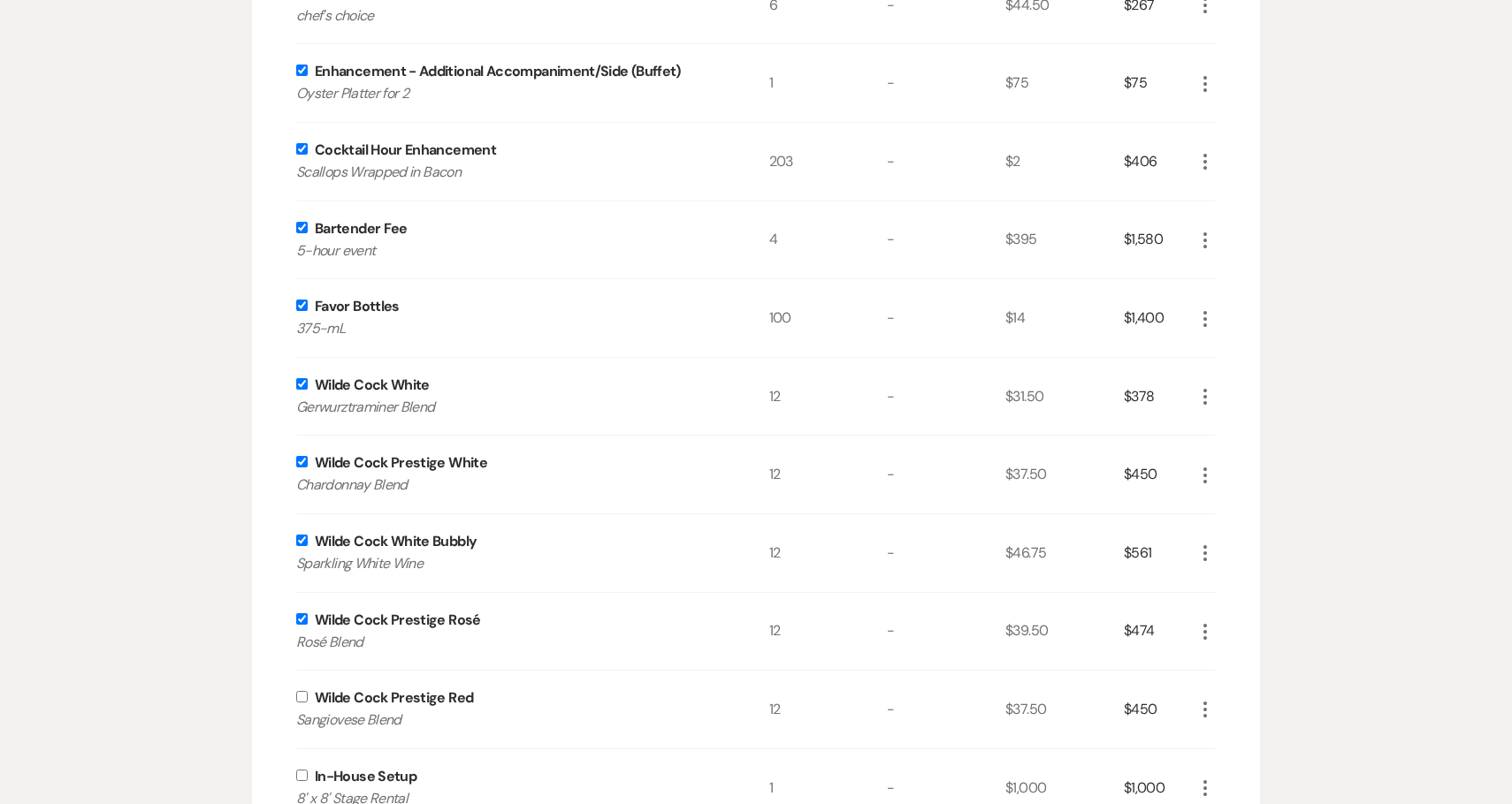
click at [302, 694] on input "checkbox" at bounding box center [302, 697] width 12 height 12
checkbox input "true"
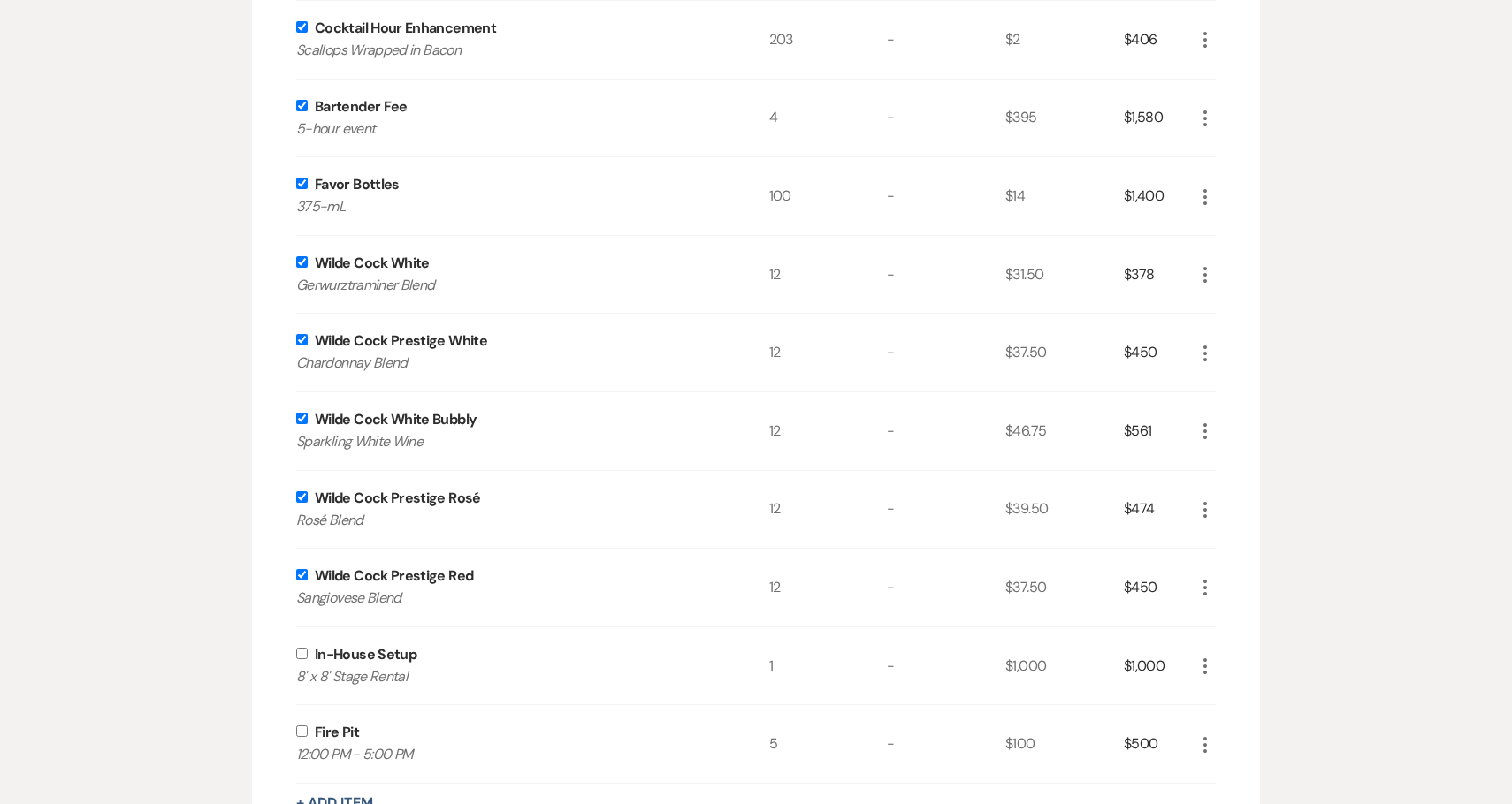
scroll to position [2274, 0]
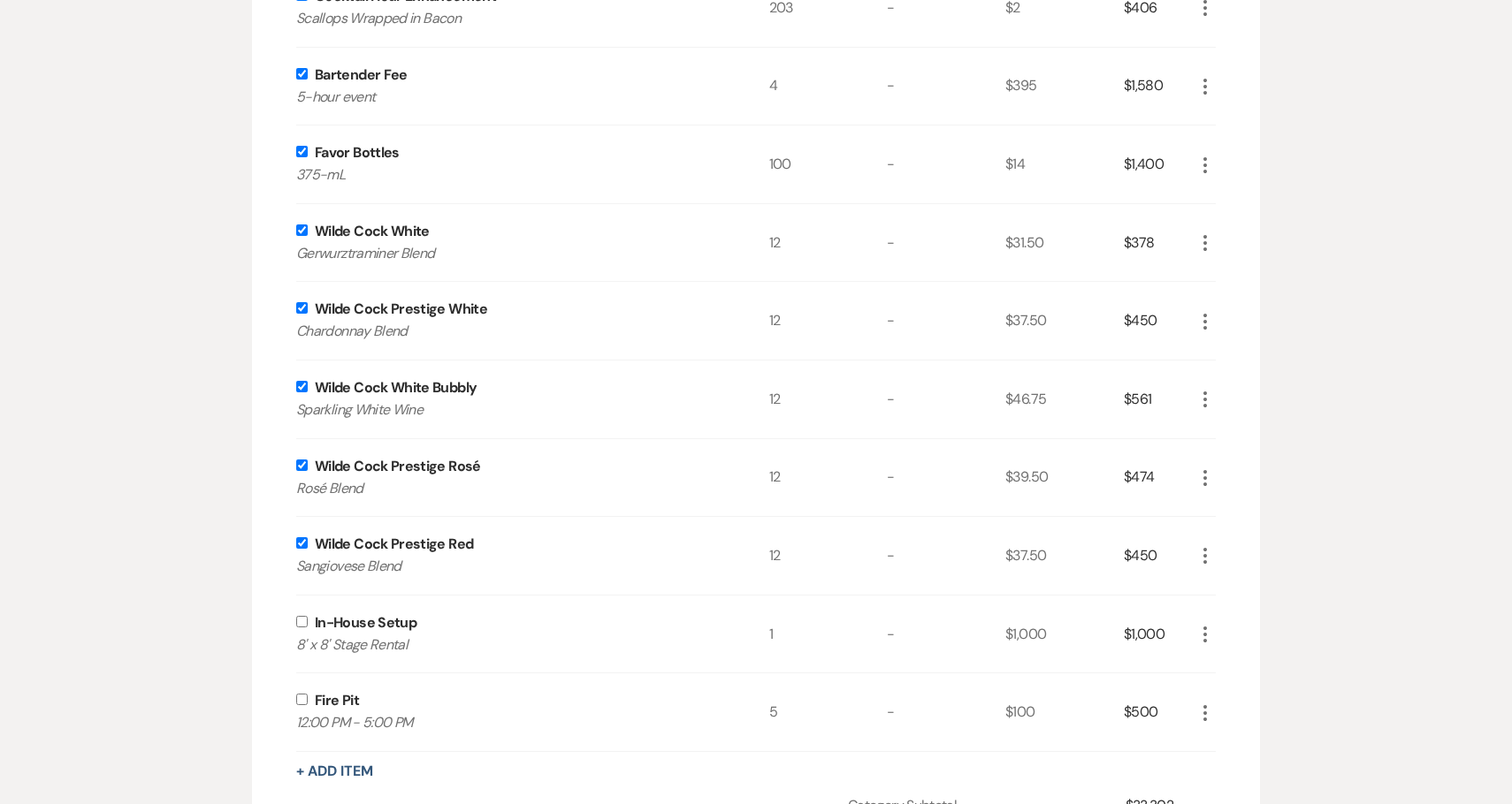
click at [302, 621] on input "checkbox" at bounding box center [302, 622] width 12 height 12
checkbox input "true"
click at [302, 700] on input "checkbox" at bounding box center [302, 699] width 12 height 12
checkbox input "true"
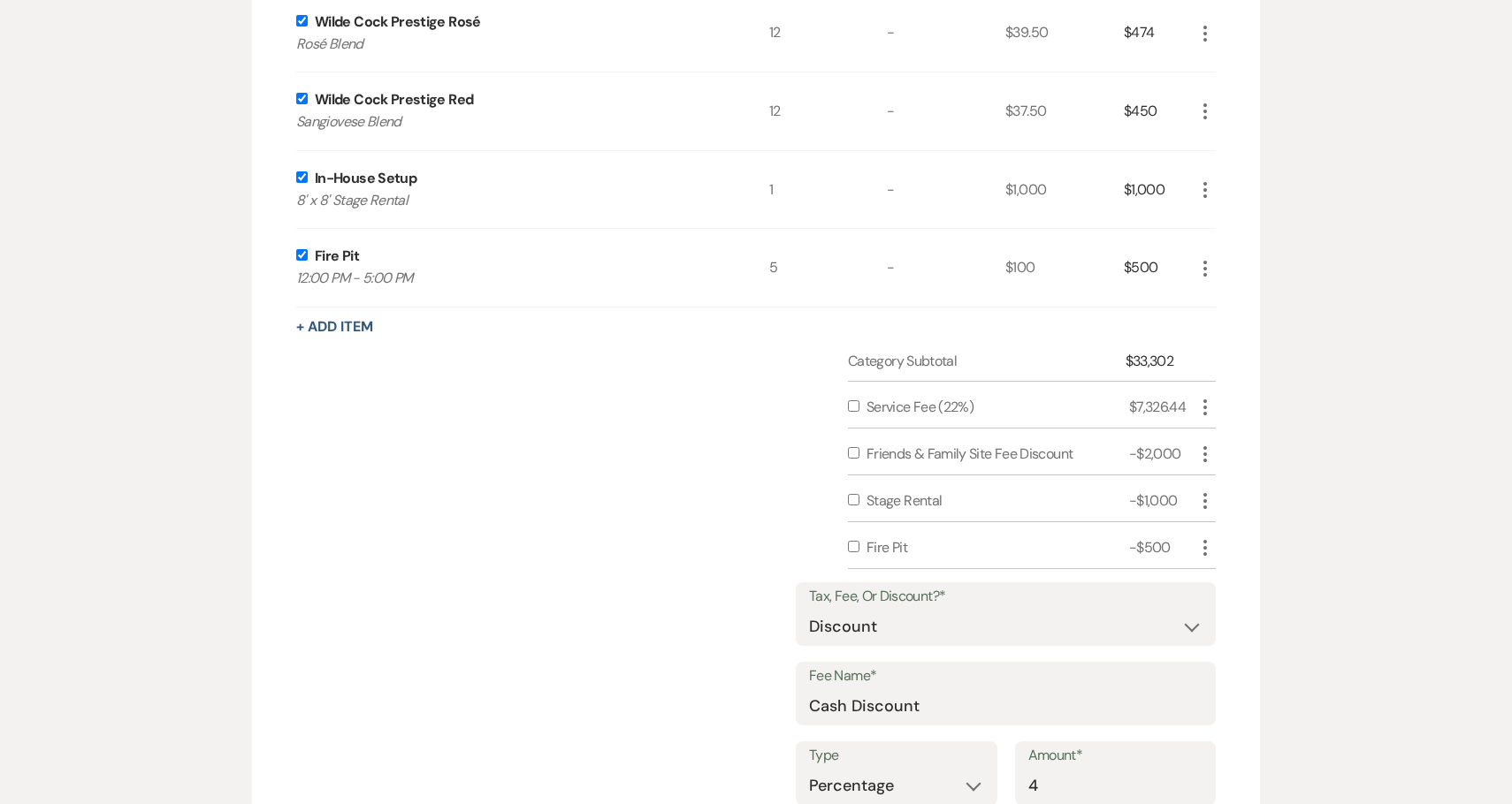
scroll to position [2741, 0]
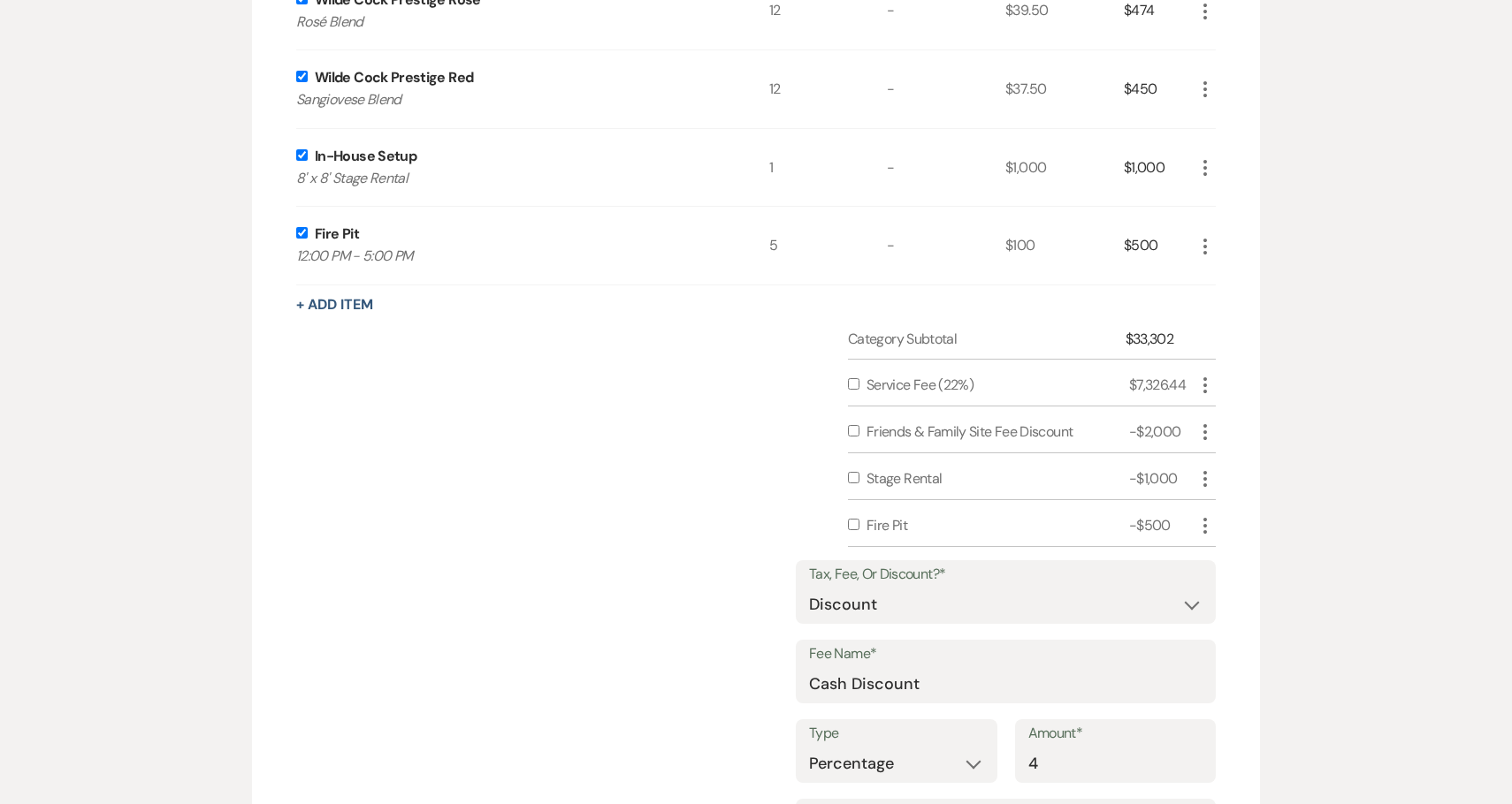
click at [846, 380] on div "Category Subtotal $33,302 Service Fee (22%) $7,326.44 More Friends & Family Sit…" at bounding box center [756, 662] width 920 height 668
click at [852, 380] on input "checkbox" at bounding box center [854, 384] width 12 height 12
checkbox input "true"
click at [851, 427] on input "checkbox" at bounding box center [854, 431] width 12 height 12
checkbox input "true"
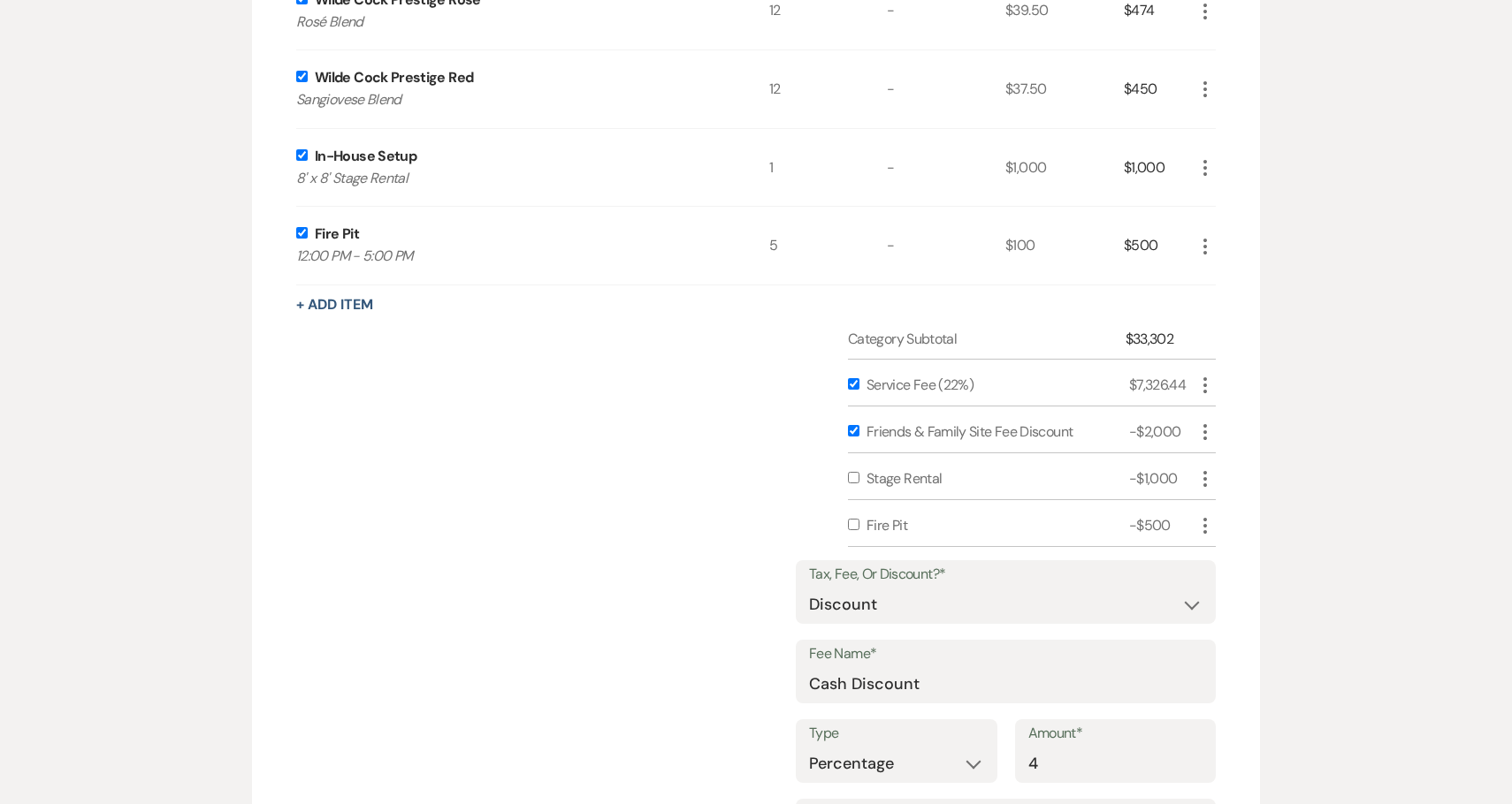
click at [854, 474] on input "checkbox" at bounding box center [854, 477] width 12 height 12
checkbox input "true"
click at [854, 523] on input "checkbox" at bounding box center [854, 525] width 12 height 12
checkbox input "true"
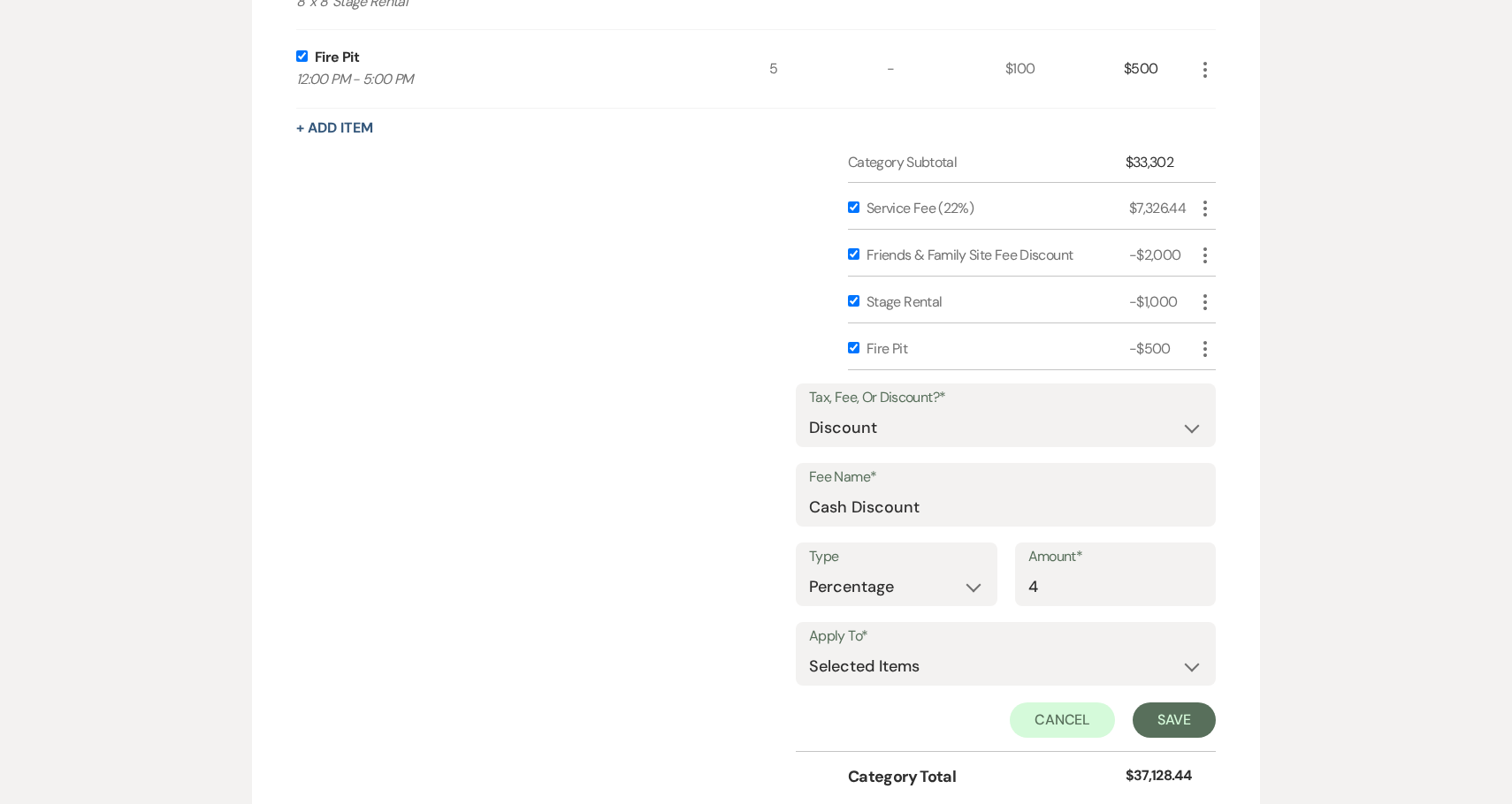
scroll to position [2934, 0]
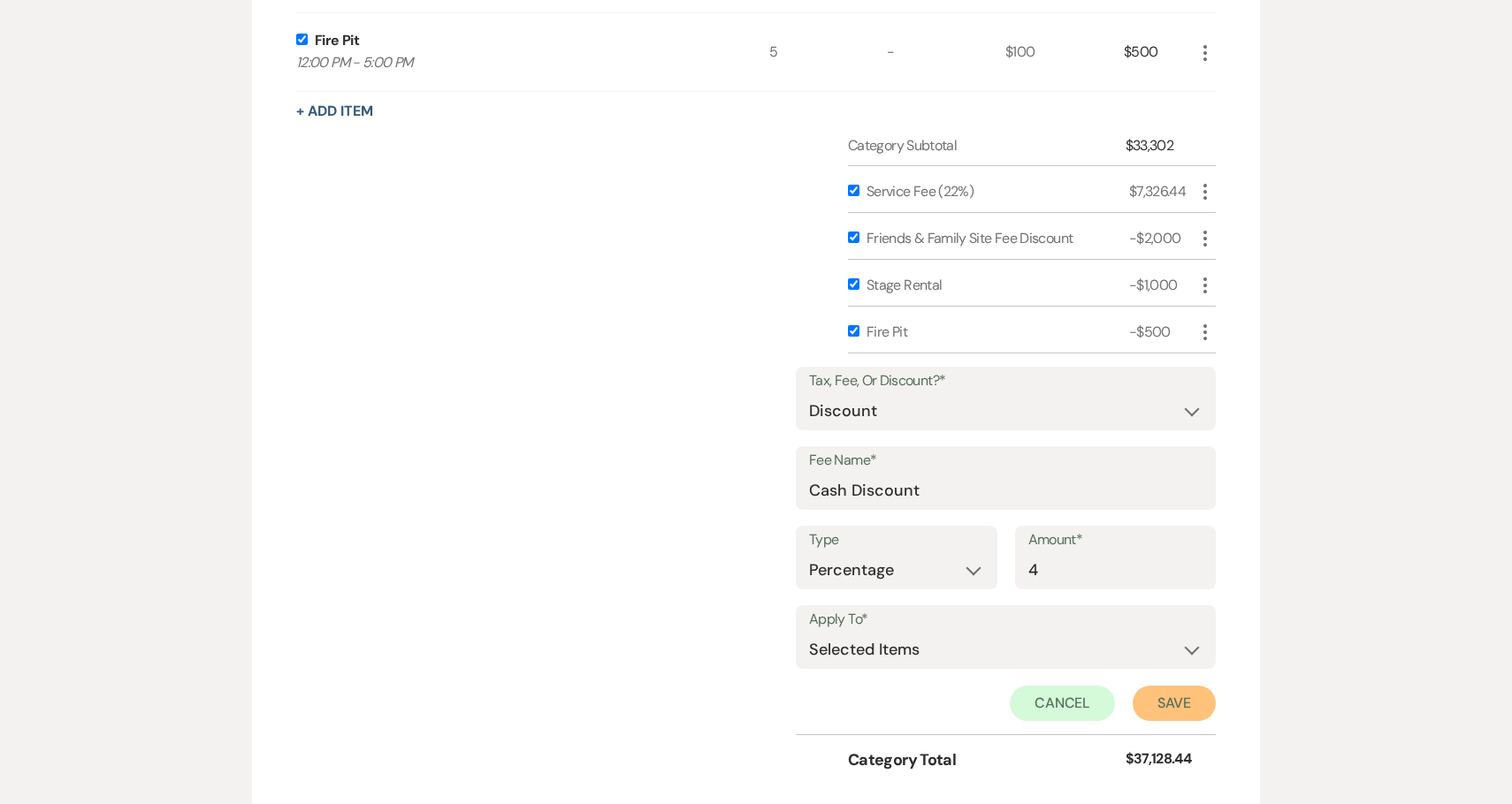
click at [1178, 697] on button "Save" at bounding box center [1174, 703] width 83 height 36
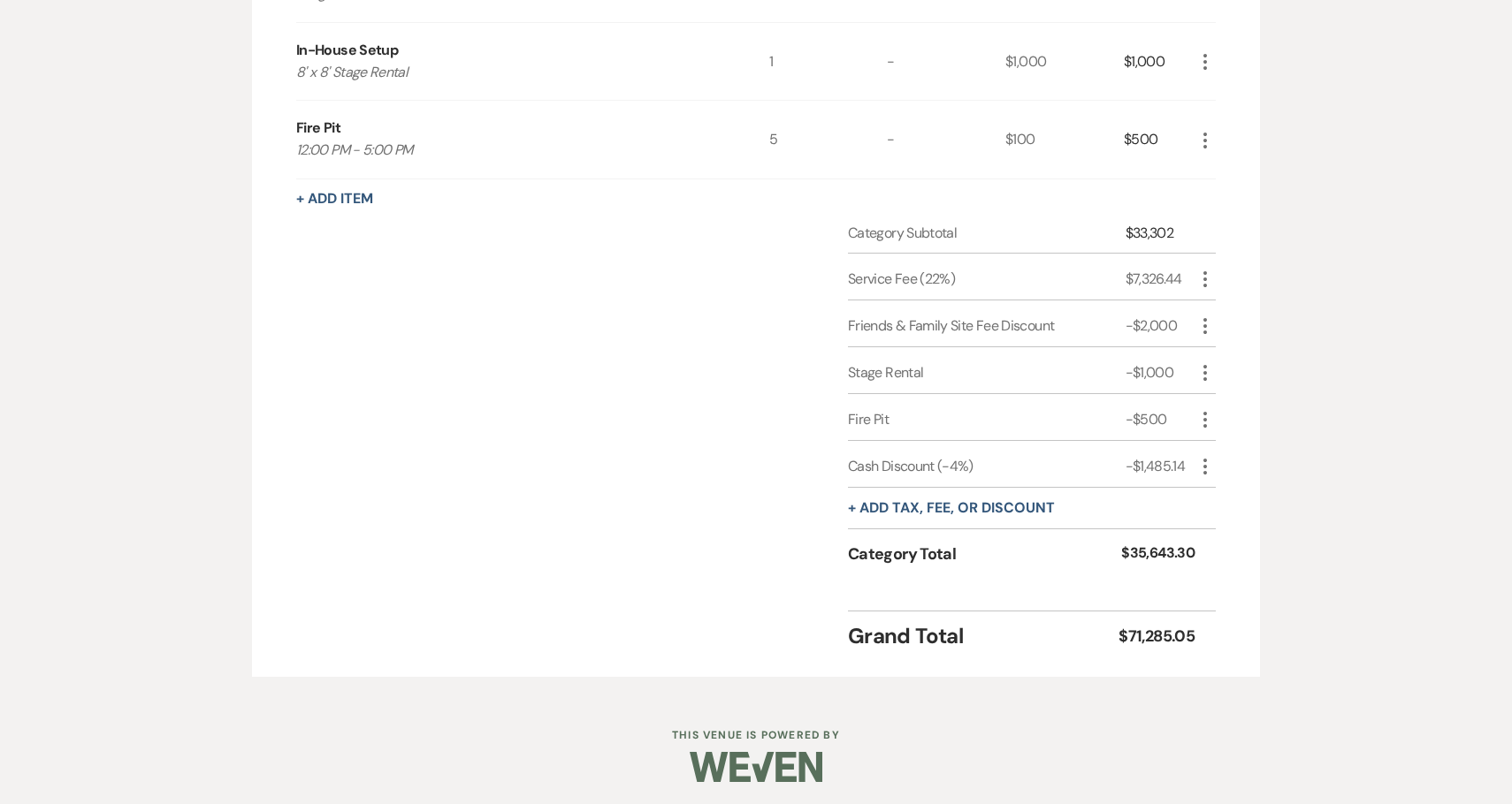
click at [1141, 234] on div "$33,302" at bounding box center [1161, 234] width 69 height 22
copy div "33,302"
click at [915, 504] on button "+ Add tax, fee, or discount" at bounding box center [951, 508] width 207 height 14
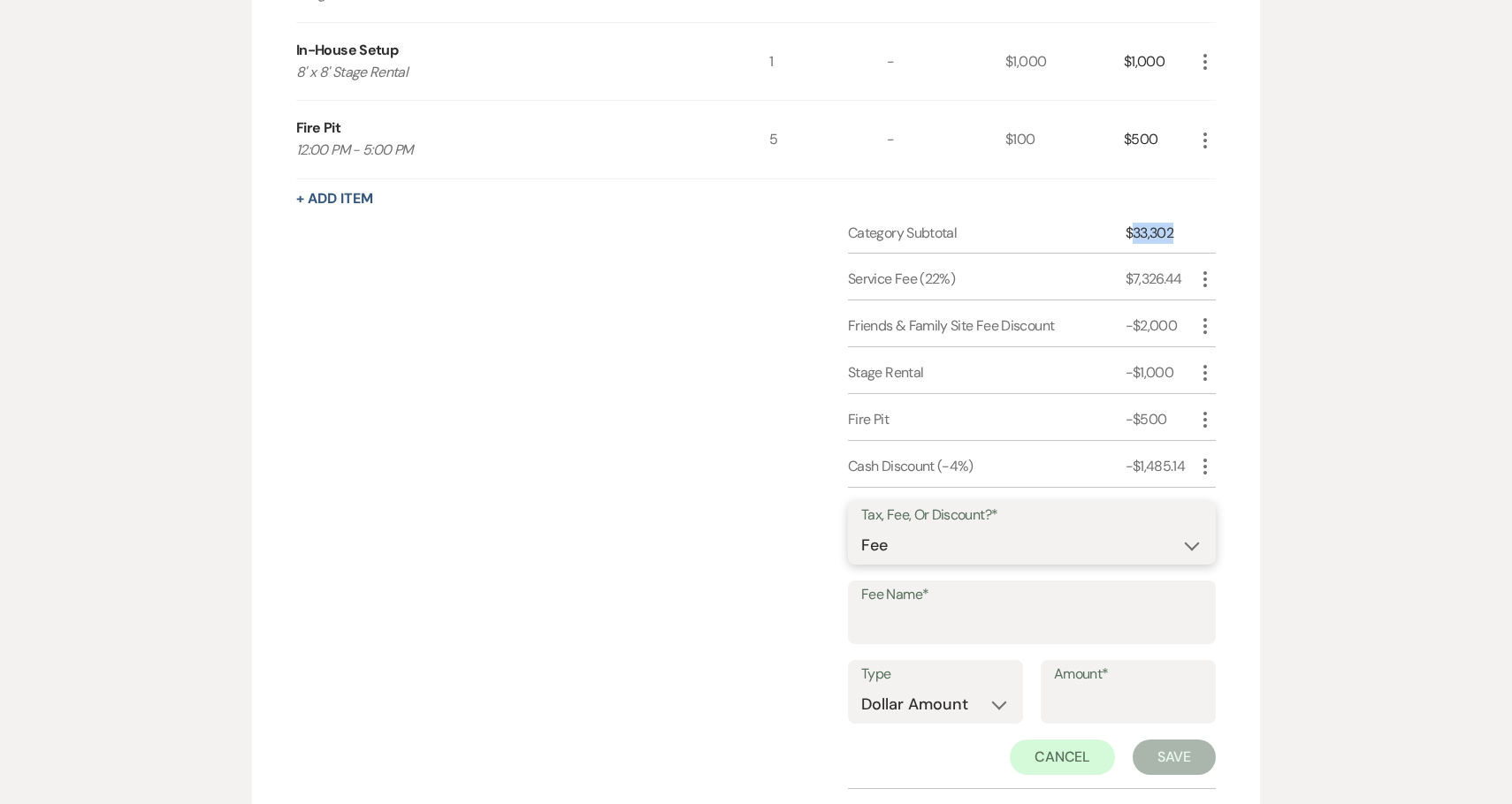
click at [935, 554] on select "Fee Discount Tax" at bounding box center [1032, 546] width 341 height 35
select select "3"
click at [862, 529] on select "Fee Discount Tax" at bounding box center [1032, 546] width 341 height 35
click at [967, 636] on input "nj" at bounding box center [1032, 624] width 341 height 35
type input "NJ Sales Tax"
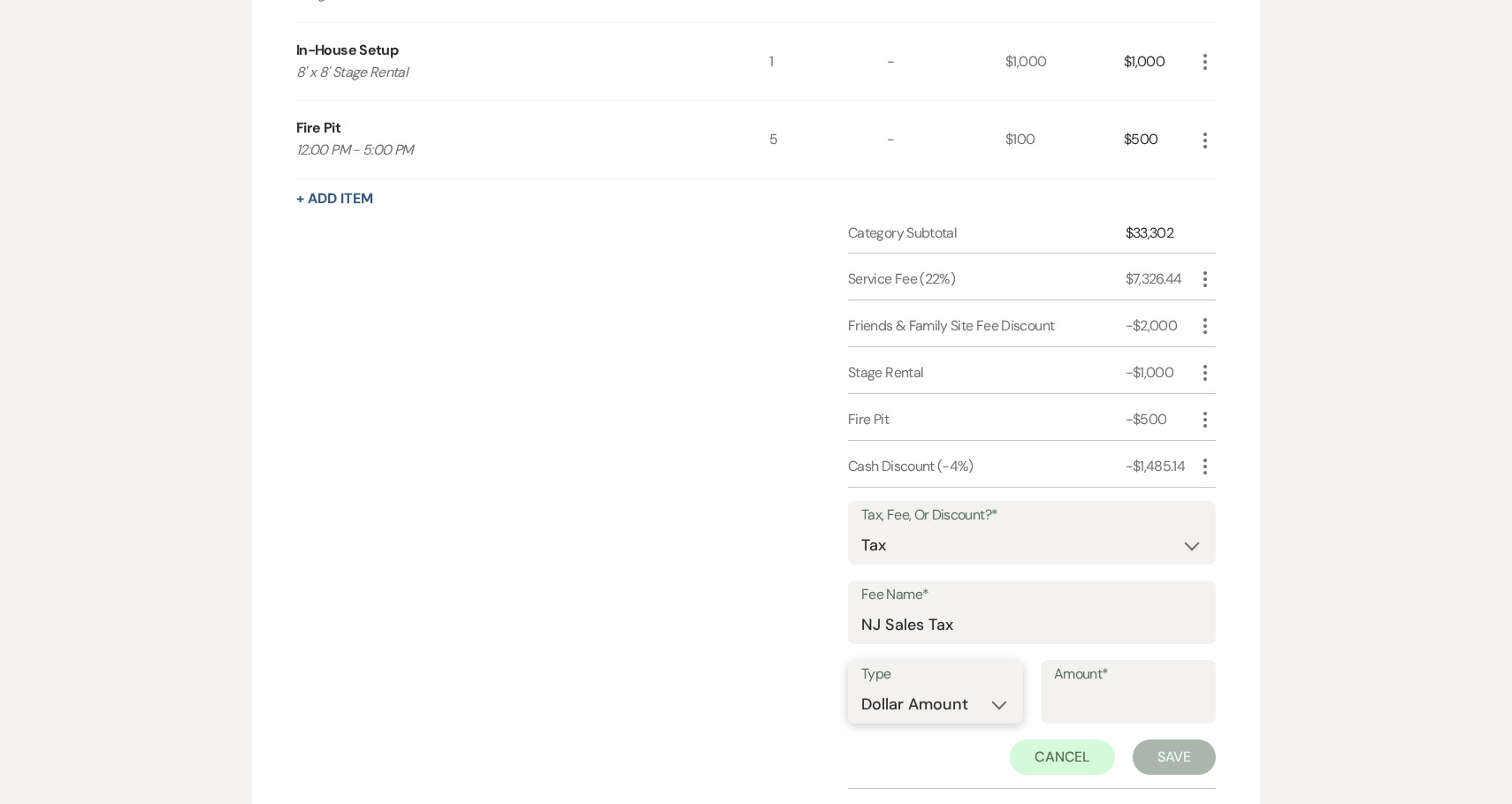
click at [971, 706] on select "Dollar Amount Percentage" at bounding box center [936, 704] width 149 height 35
select select "false"
click at [862, 688] on select "Dollar Amount Percentage" at bounding box center [936, 704] width 149 height 35
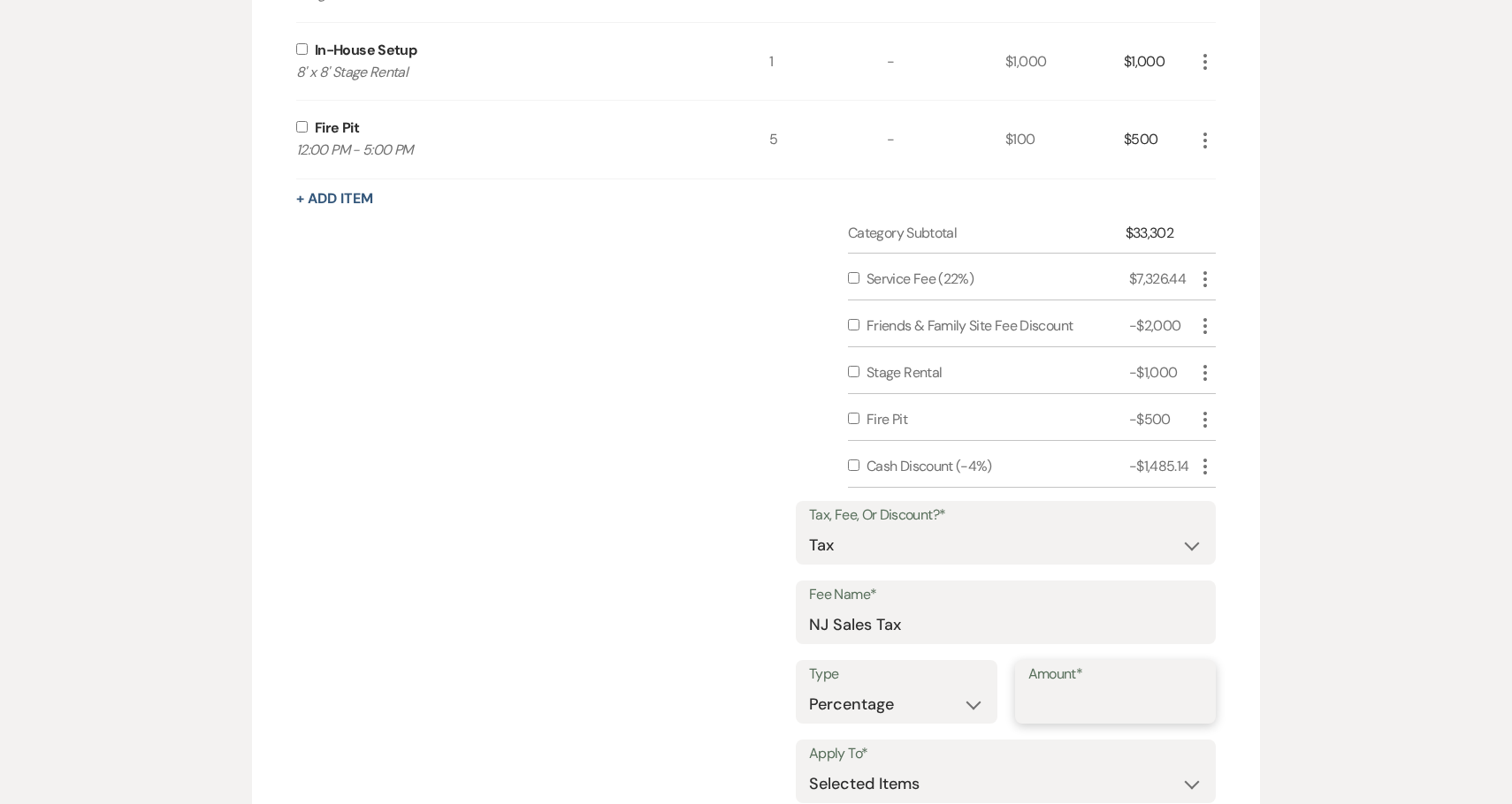
click at [1098, 707] on input "Amount*" at bounding box center [1115, 704] width 175 height 35
type input "6.625"
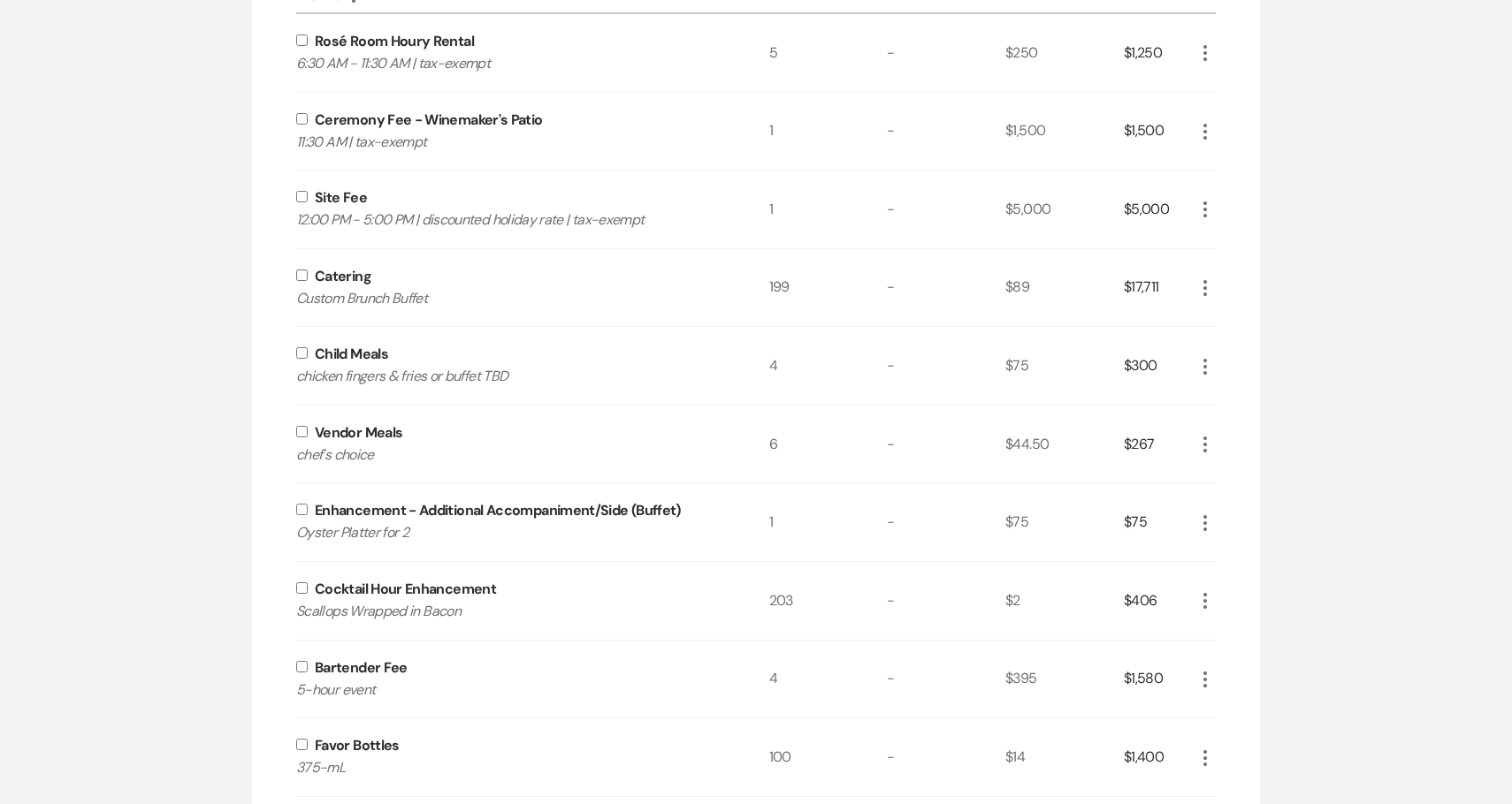
scroll to position [1407, 0]
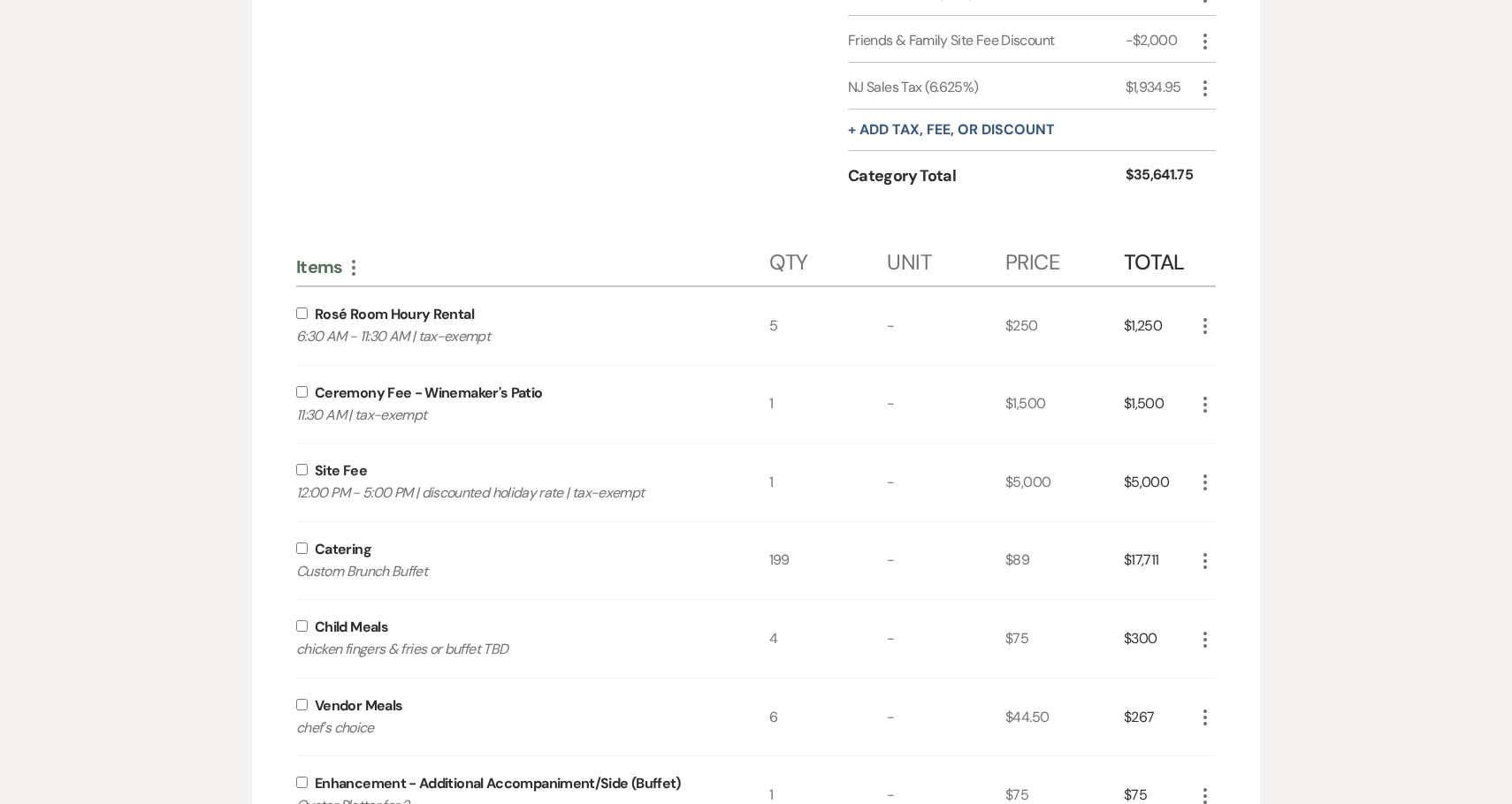
click at [302, 546] on input "checkbox" at bounding box center [302, 548] width 12 height 12
checkbox input "true"
click at [304, 624] on input "checkbox" at bounding box center [302, 626] width 12 height 12
checkbox input "true"
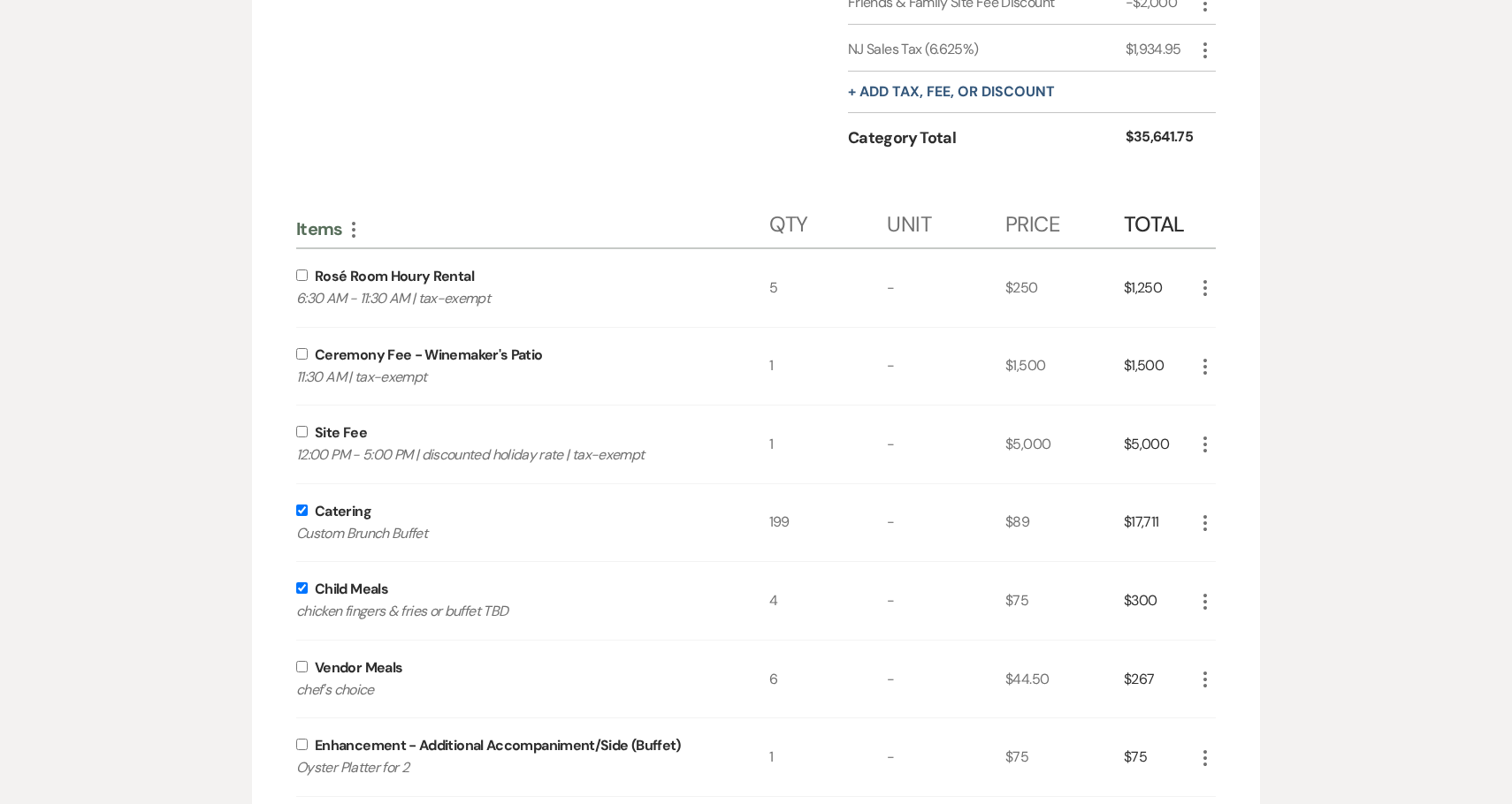
scroll to position [1480, 0]
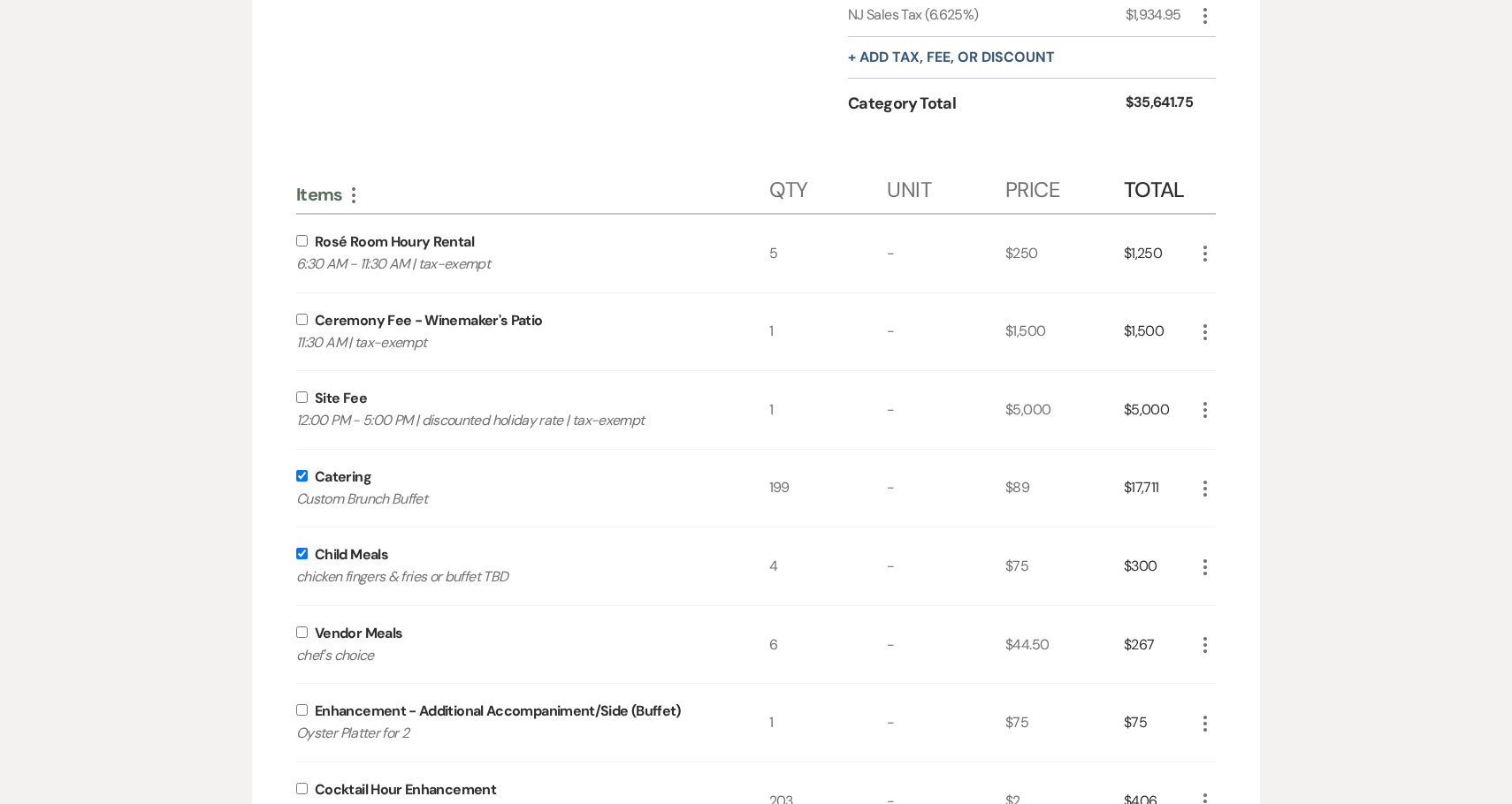
click at [305, 629] on input "checkbox" at bounding box center [302, 632] width 12 height 12
checkbox input "true"
click at [299, 715] on div "Enhancement - Additional Accompaniment/Side (Buffet) Oyster Platter for 2" at bounding box center [532, 723] width 473 height 78
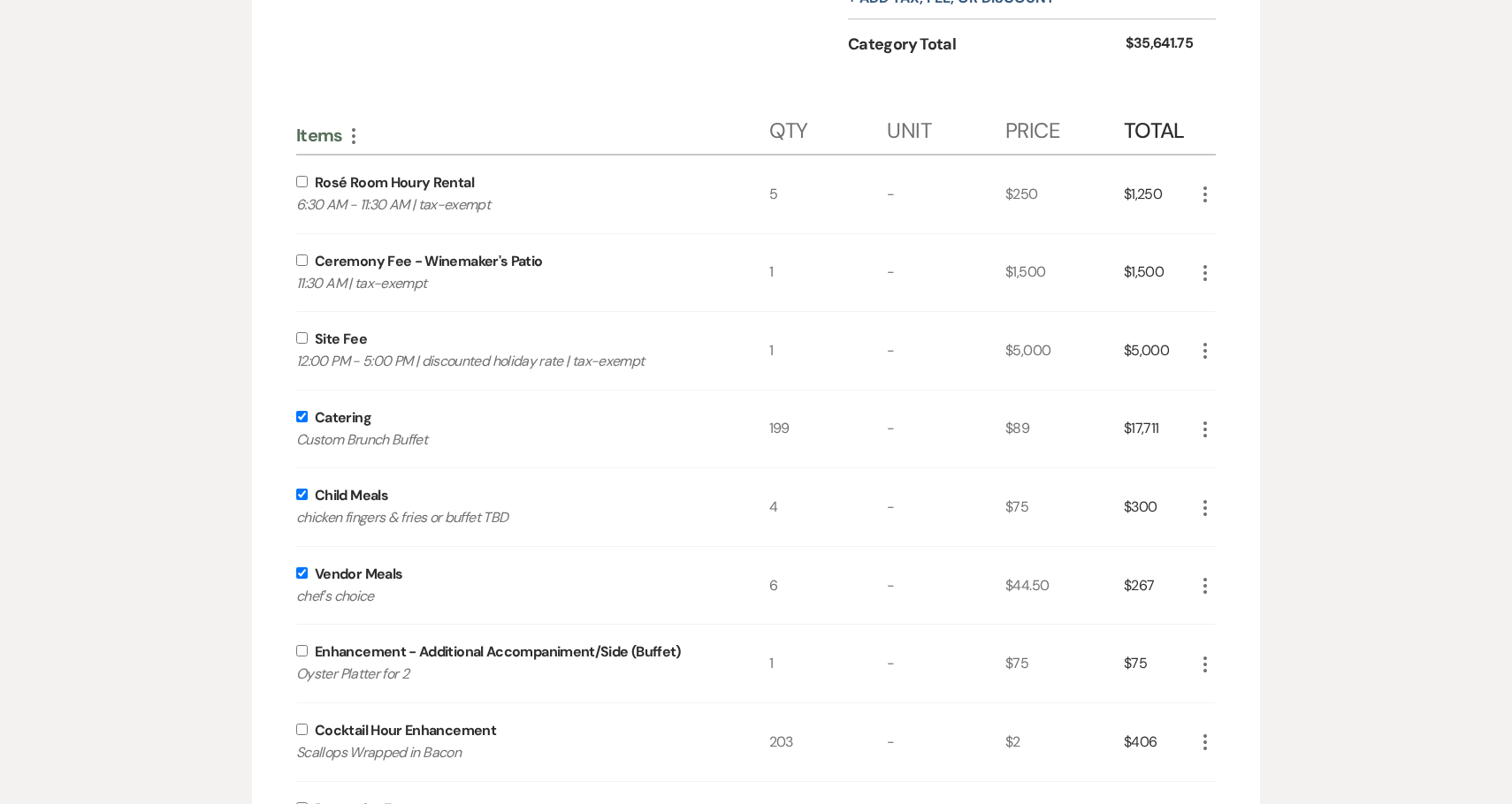
scroll to position [1543, 0]
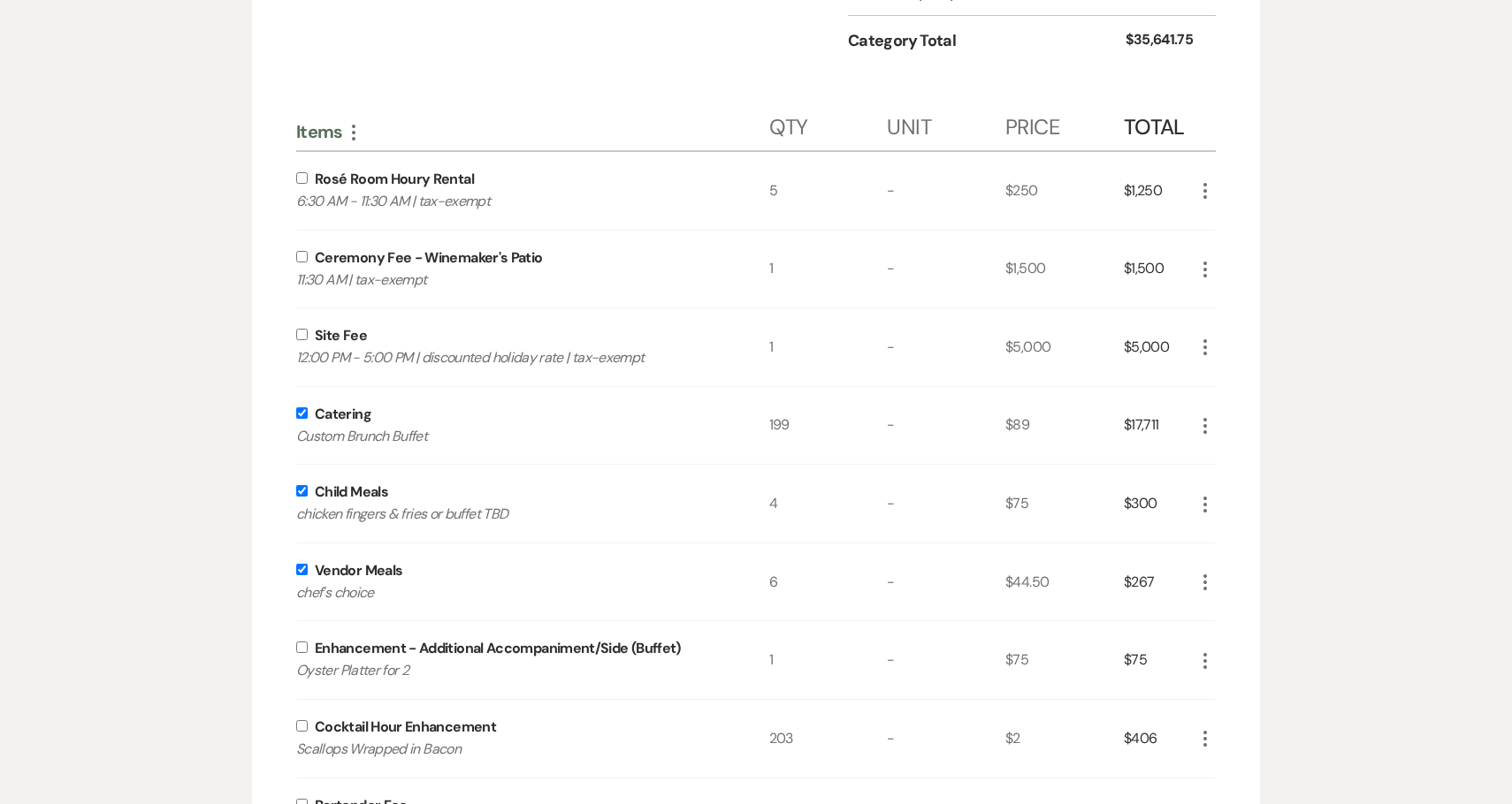
click at [303, 648] on input "checkbox" at bounding box center [302, 647] width 12 height 12
checkbox input "true"
click at [301, 725] on input "checkbox" at bounding box center [302, 726] width 12 height 12
checkbox input "true"
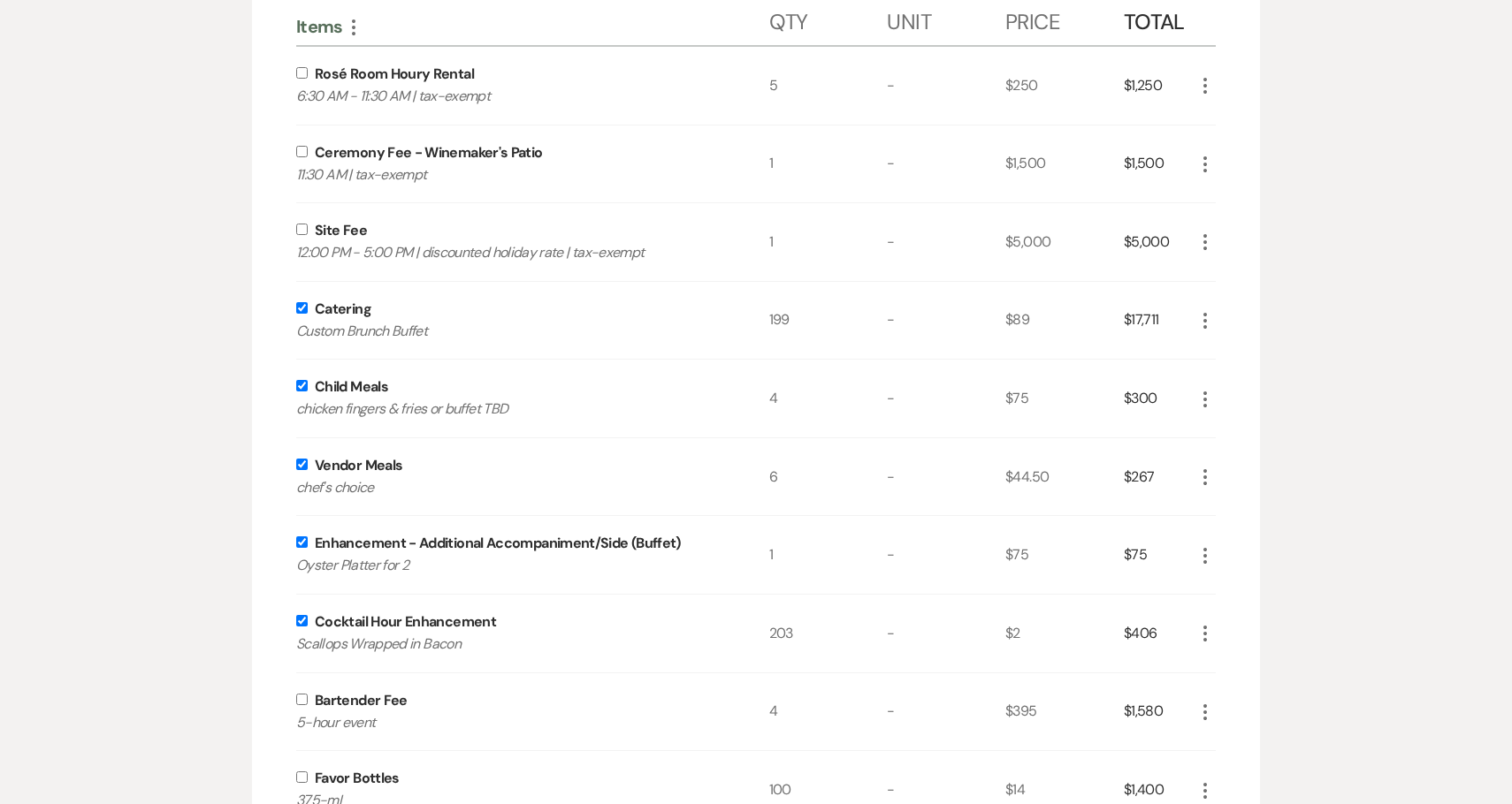
scroll to position [1715, 0]
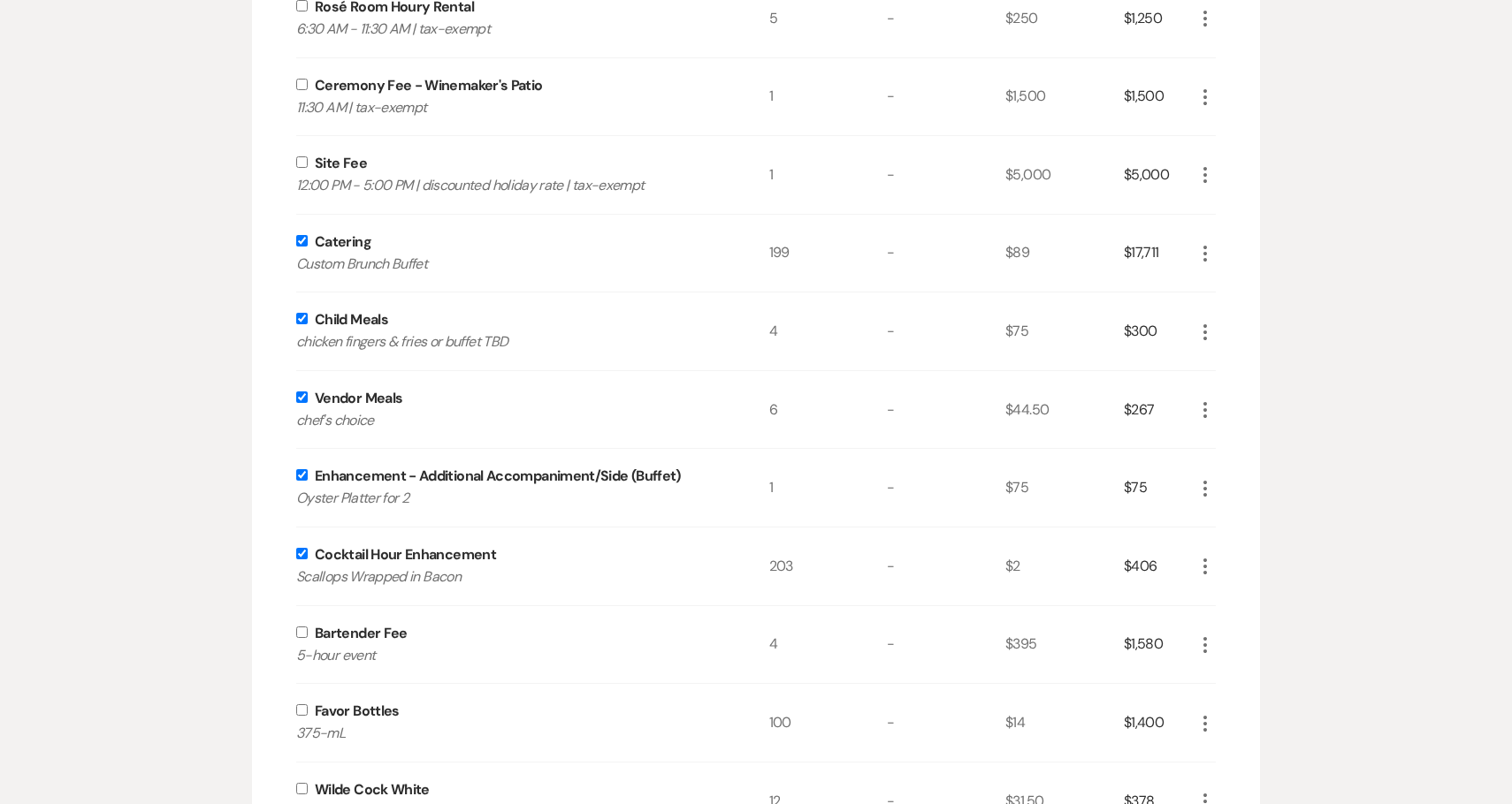
click at [300, 629] on input "checkbox" at bounding box center [302, 632] width 12 height 12
checkbox input "true"
click at [300, 711] on input "checkbox" at bounding box center [302, 710] width 12 height 12
checkbox input "true"
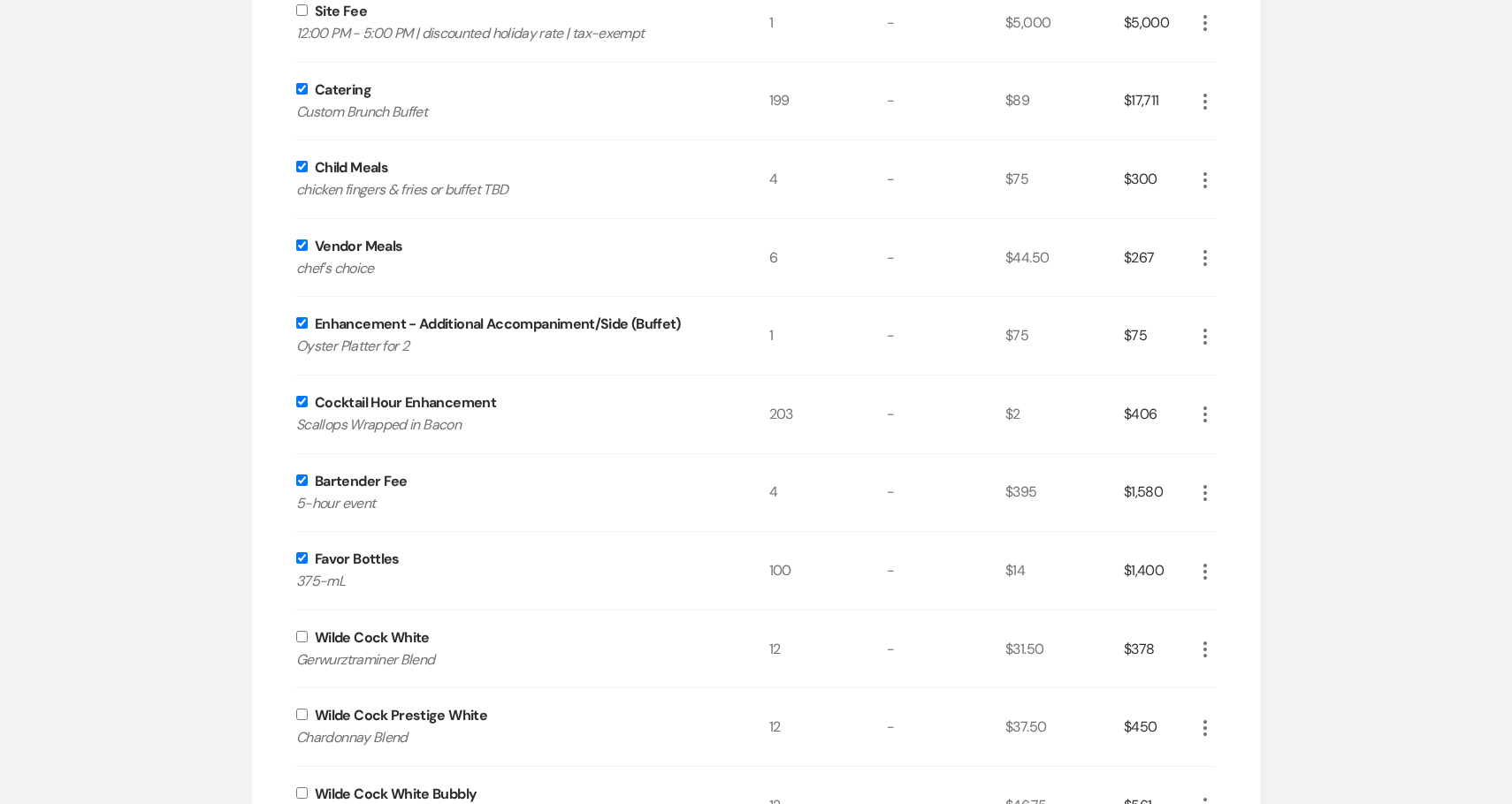
scroll to position [1868, 0]
click at [303, 635] on input "checkbox" at bounding box center [302, 635] width 12 height 12
checkbox input "true"
click at [301, 711] on input "checkbox" at bounding box center [302, 713] width 12 height 12
checkbox input "true"
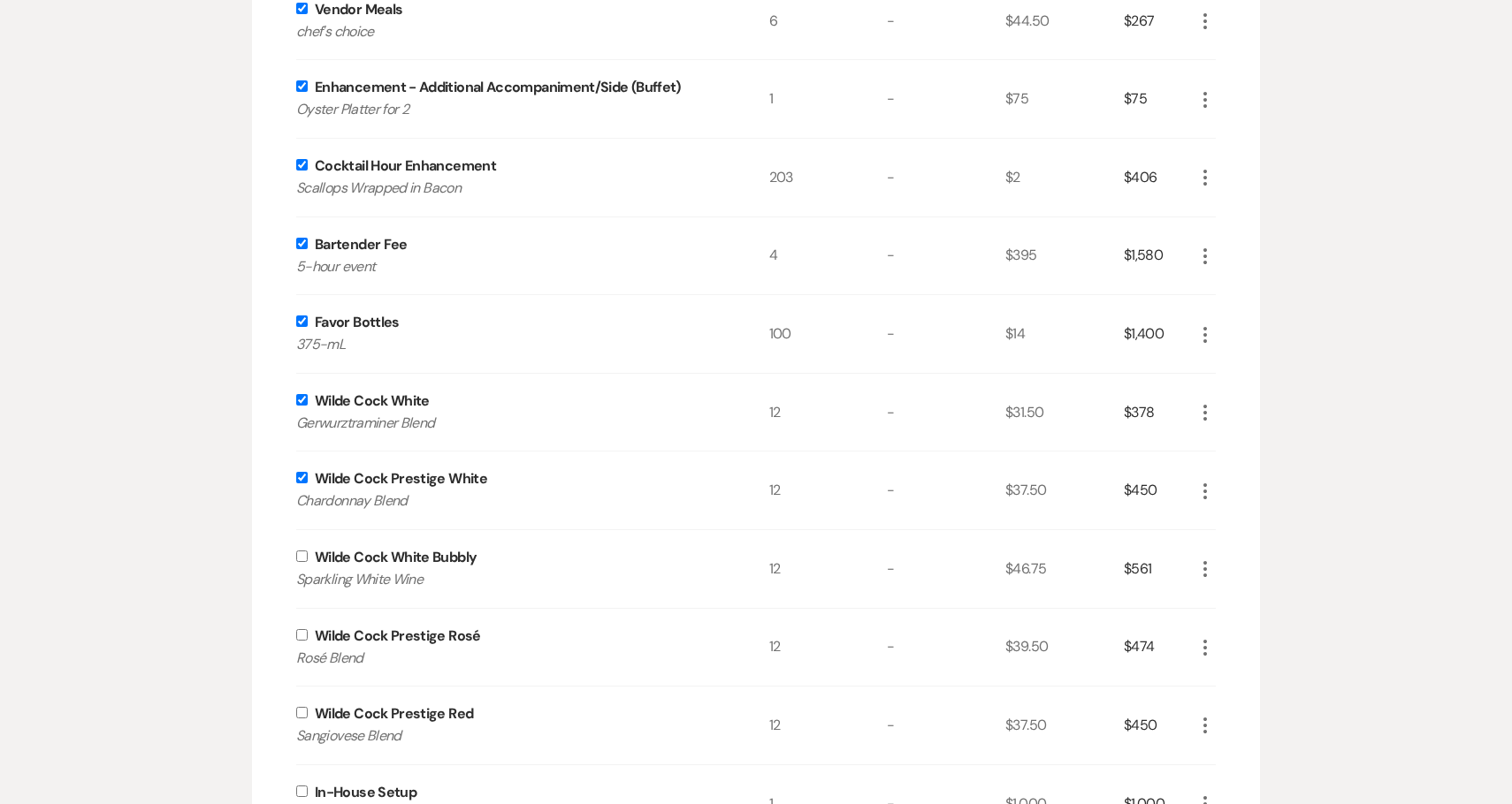
scroll to position [2114, 0]
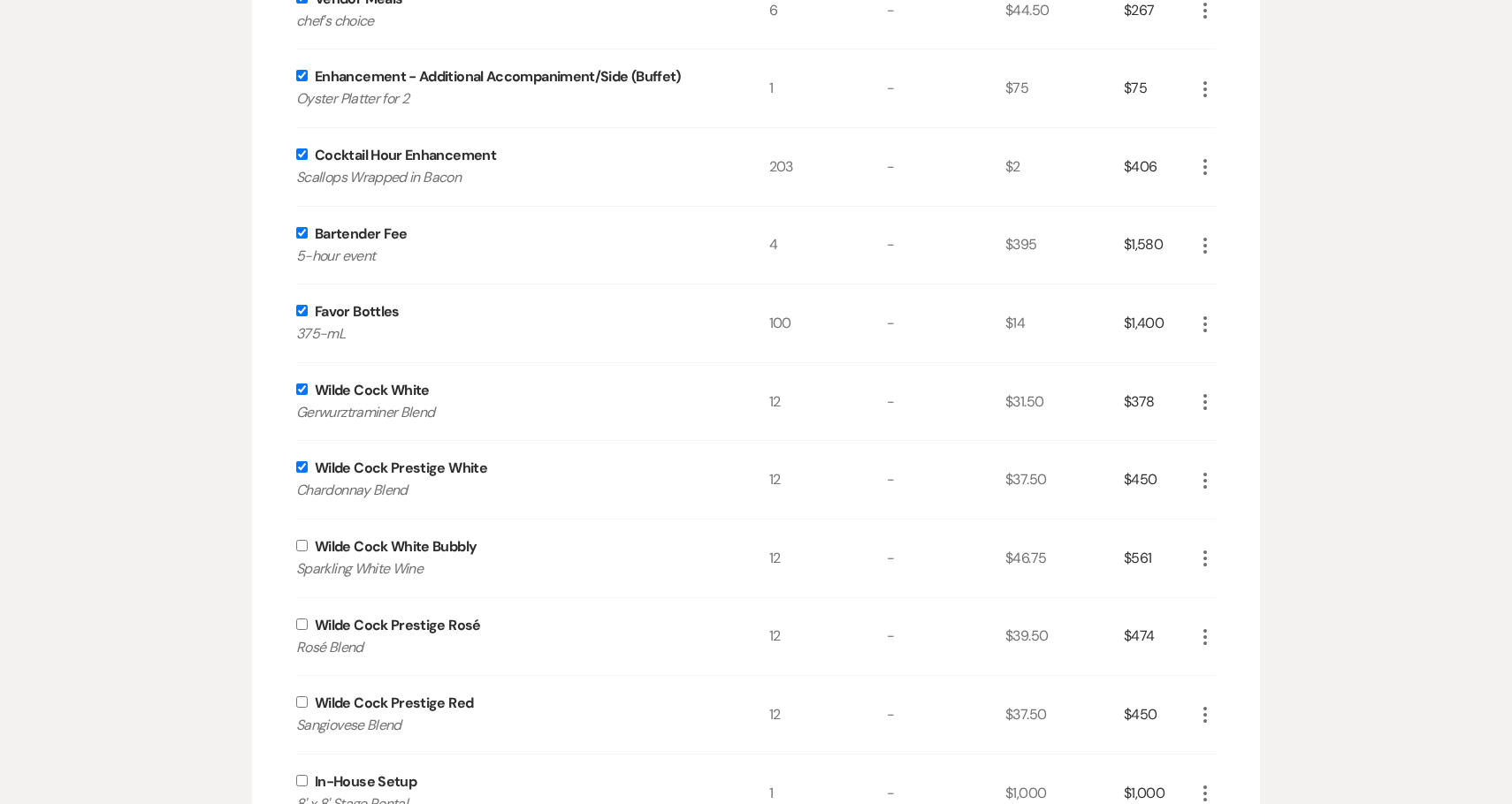
click at [302, 543] on input "checkbox" at bounding box center [302, 546] width 12 height 12
checkbox input "true"
click at [304, 623] on input "checkbox" at bounding box center [302, 624] width 12 height 12
checkbox input "true"
click at [297, 701] on input "checkbox" at bounding box center [302, 702] width 12 height 12
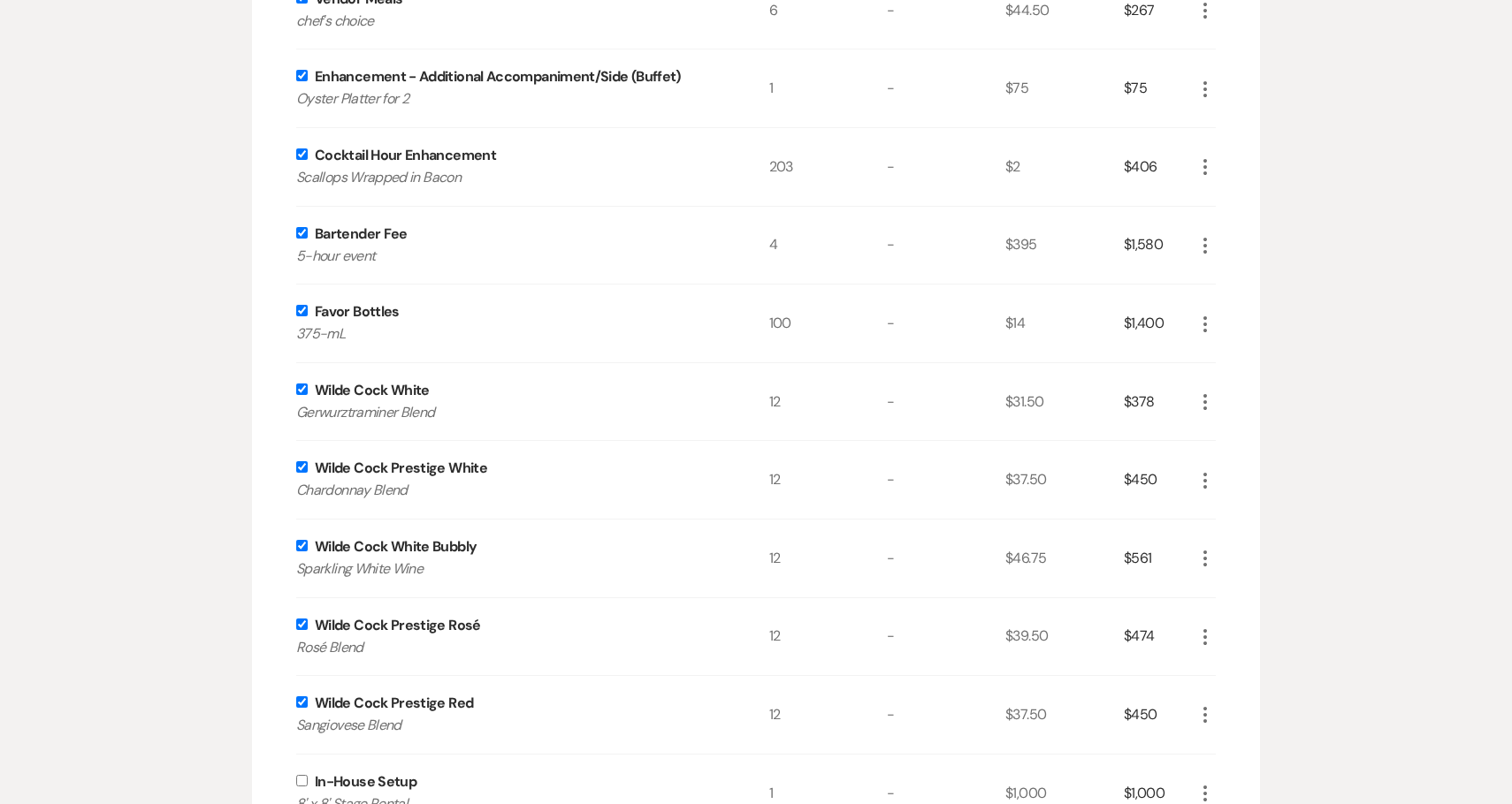
checkbox input "true"
click at [301, 782] on input "checkbox" at bounding box center [302, 781] width 12 height 12
checkbox input "true"
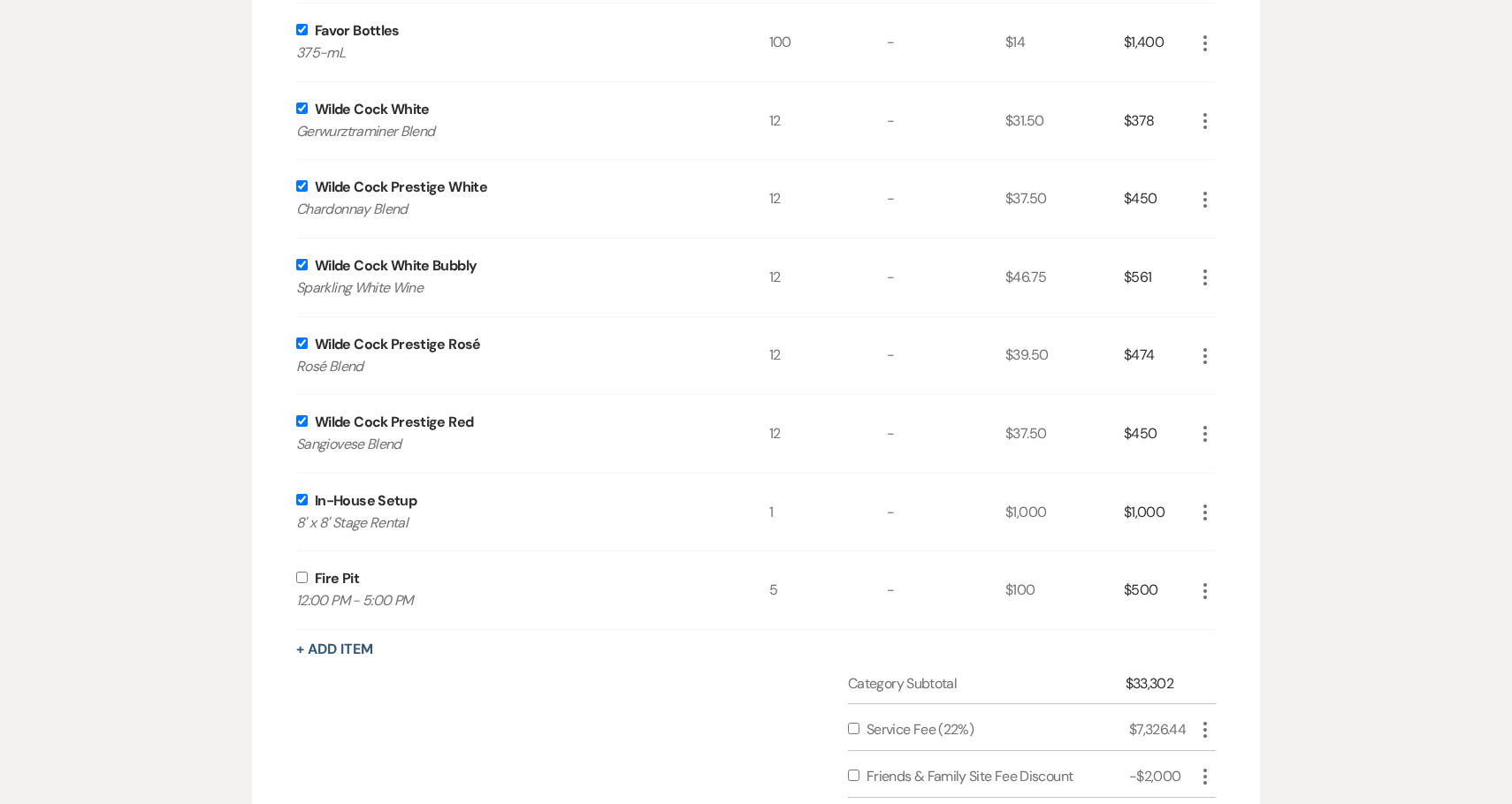
scroll to position [2403, 0]
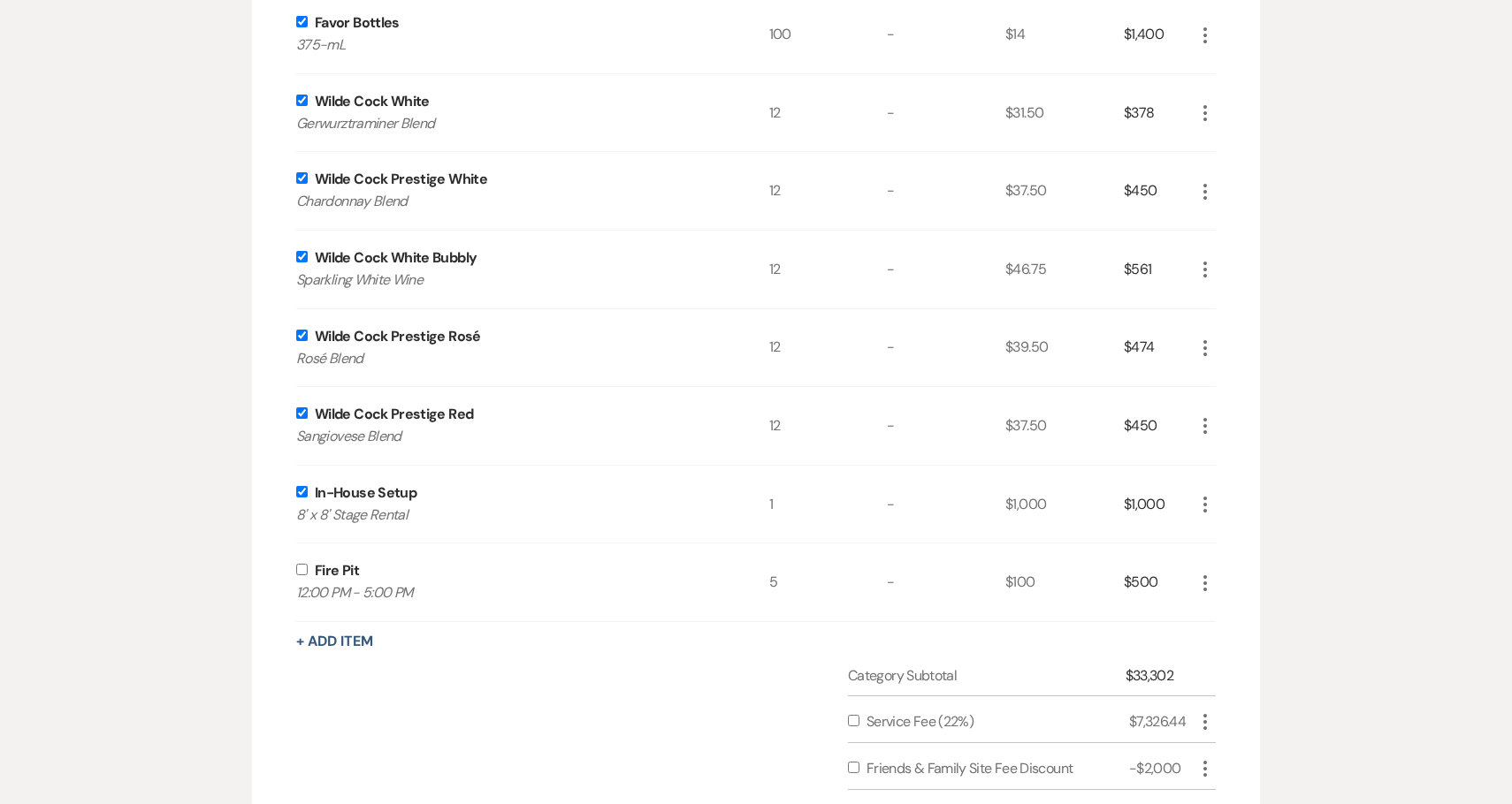
click at [303, 565] on input "checkbox" at bounding box center [302, 570] width 12 height 12
checkbox input "true"
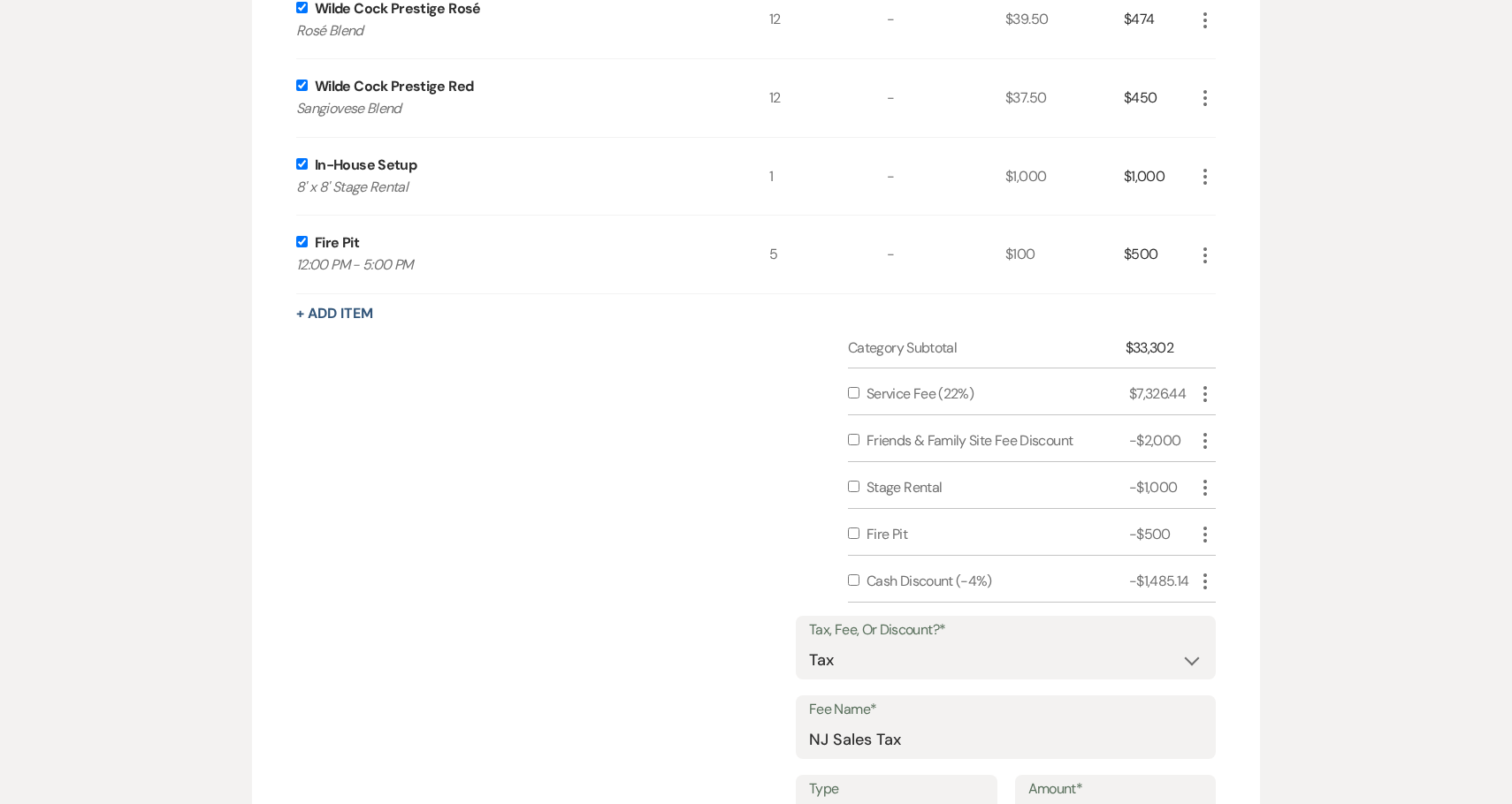
scroll to position [2747, 0]
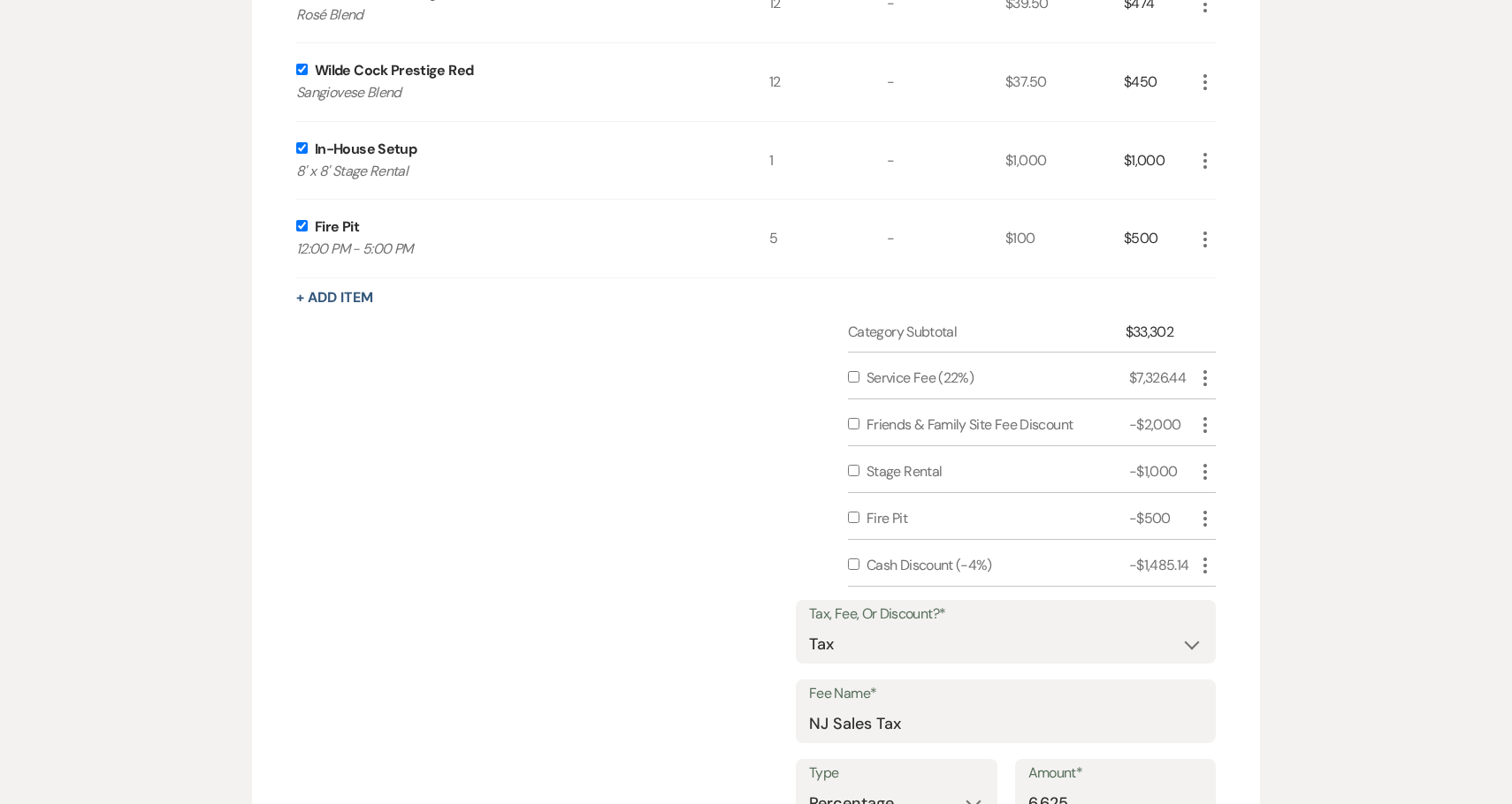
click at [855, 375] on input "checkbox" at bounding box center [854, 377] width 12 height 12
checkbox input "true"
click at [855, 466] on input "checkbox" at bounding box center [854, 471] width 12 height 12
checkbox input "true"
click at [853, 512] on input "checkbox" at bounding box center [854, 518] width 12 height 12
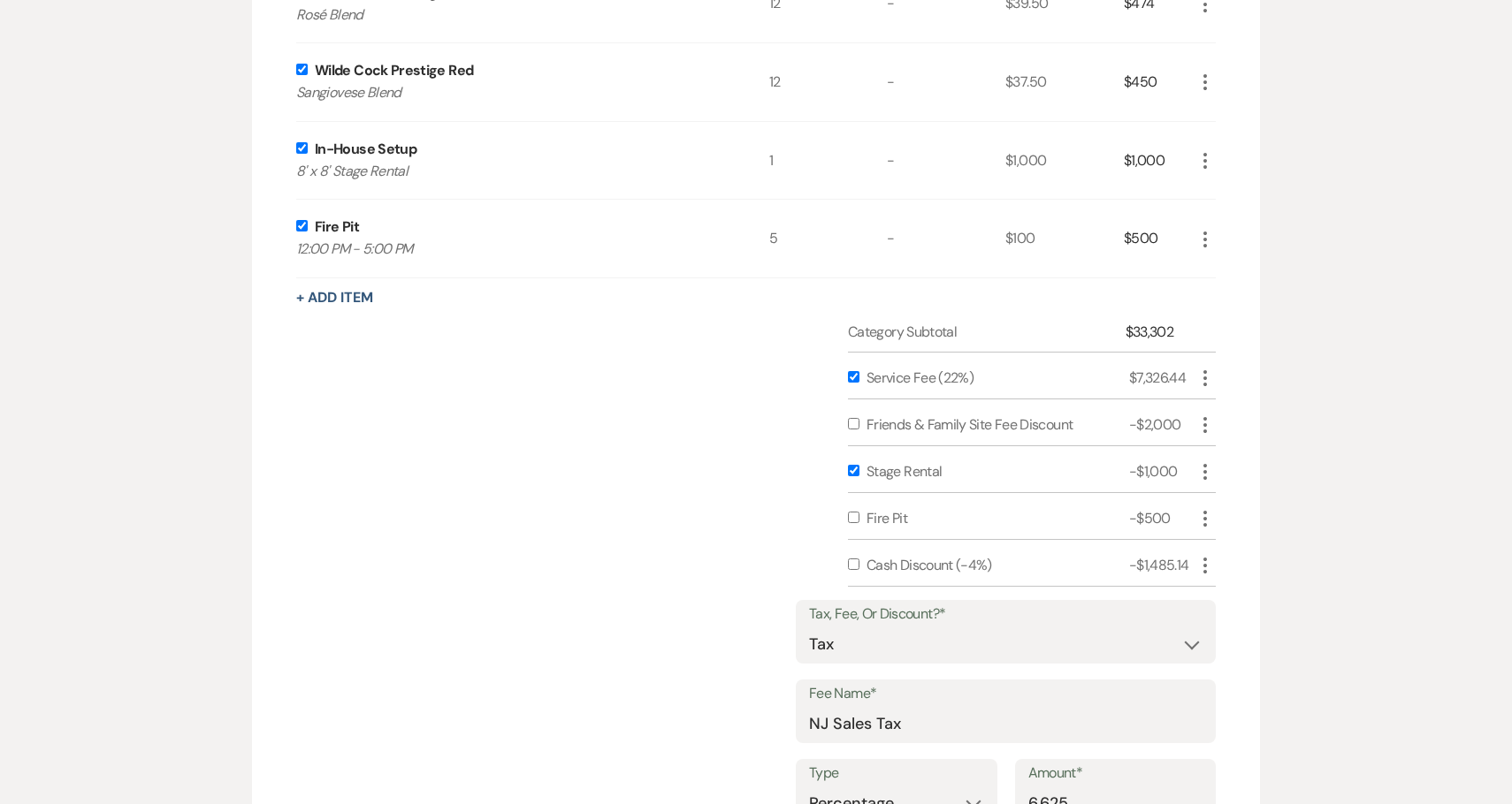
checkbox input "true"
click at [852, 564] on input "checkbox" at bounding box center [854, 564] width 12 height 12
checkbox input "true"
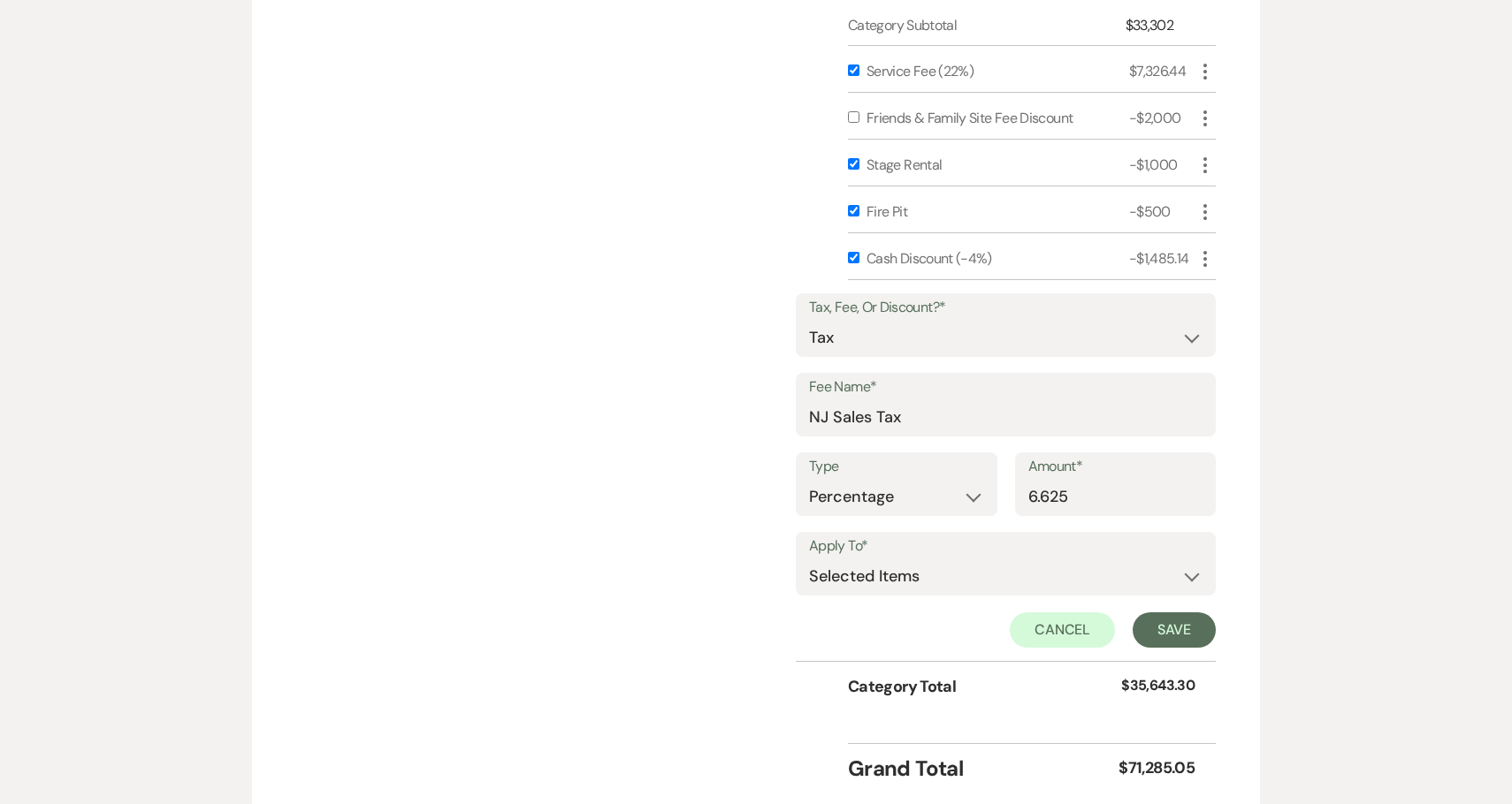
scroll to position [3186, 0]
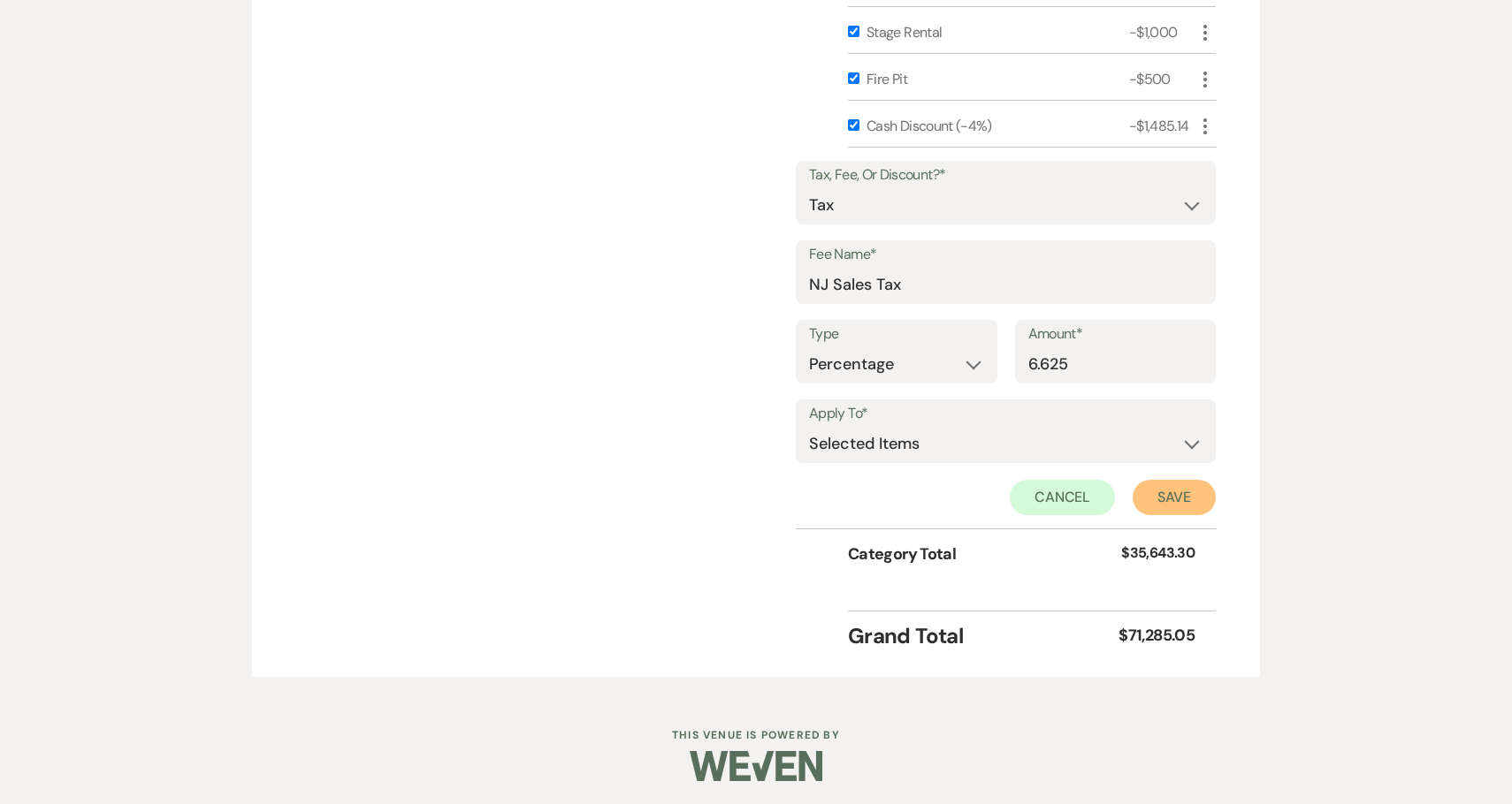
click at [1186, 497] on button "Save" at bounding box center [1174, 498] width 83 height 36
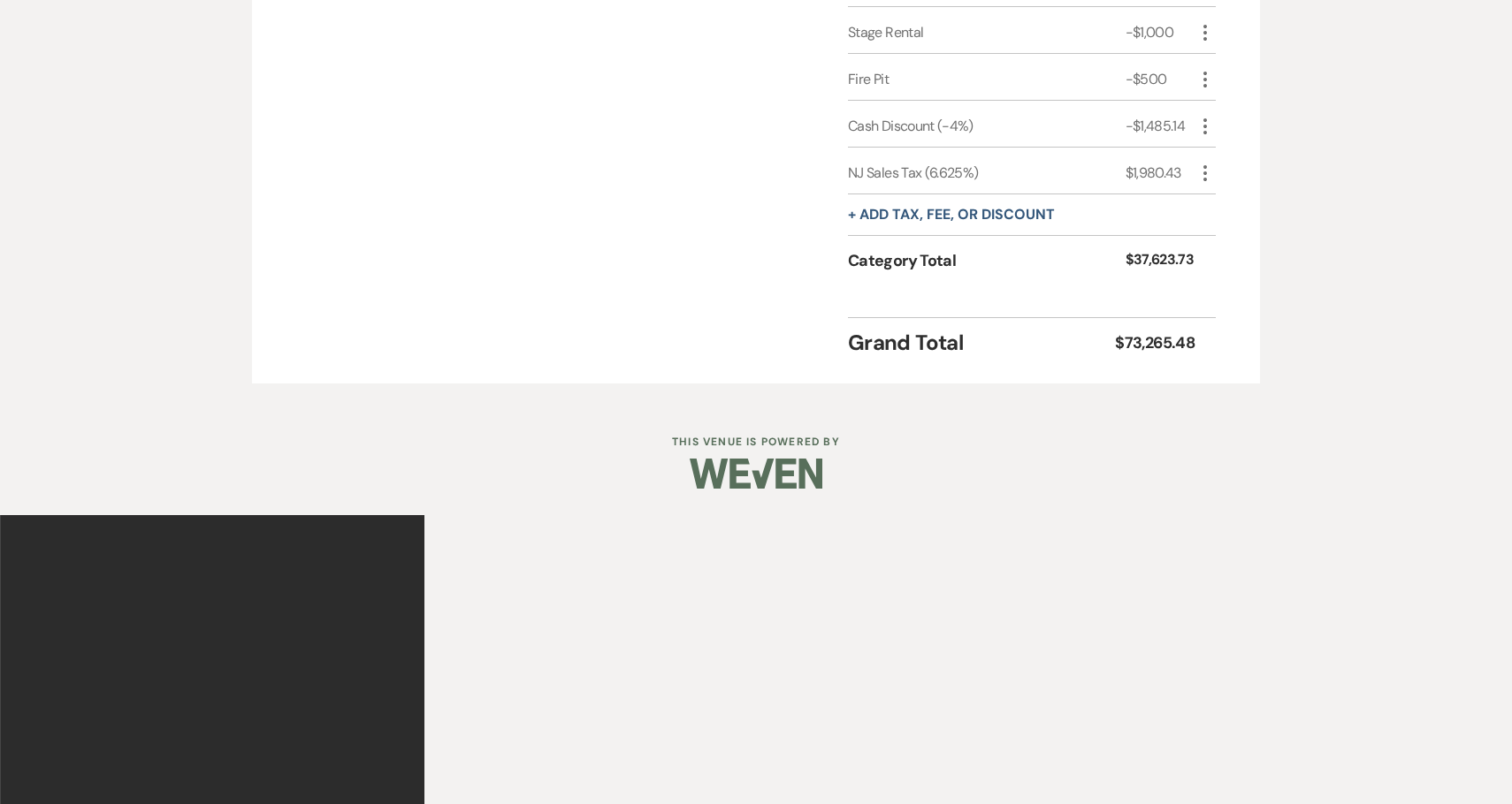
scroll to position [2893, 0]
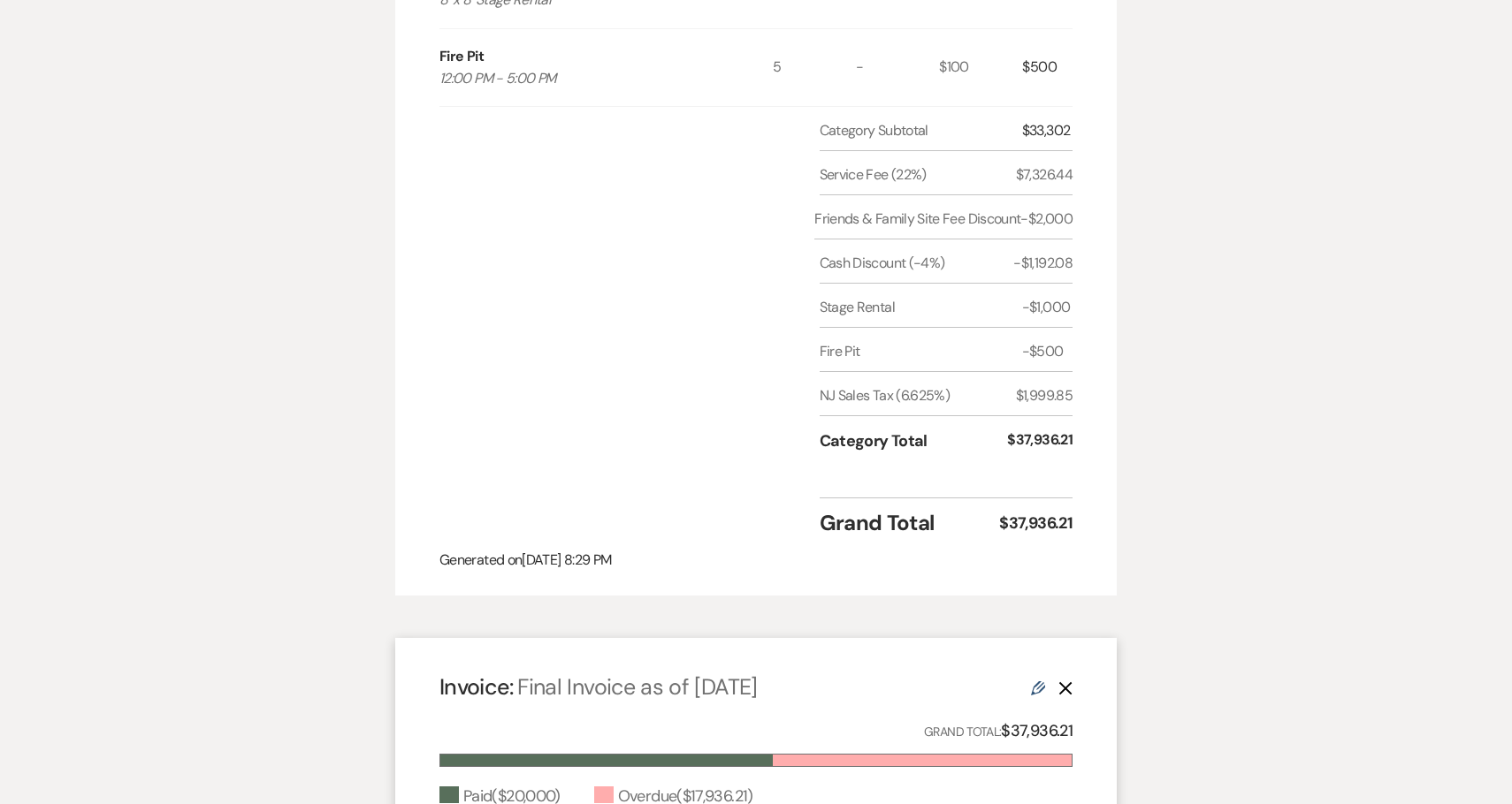
scroll to position [1876, 0]
